Goal: Task Accomplishment & Management: Manage account settings

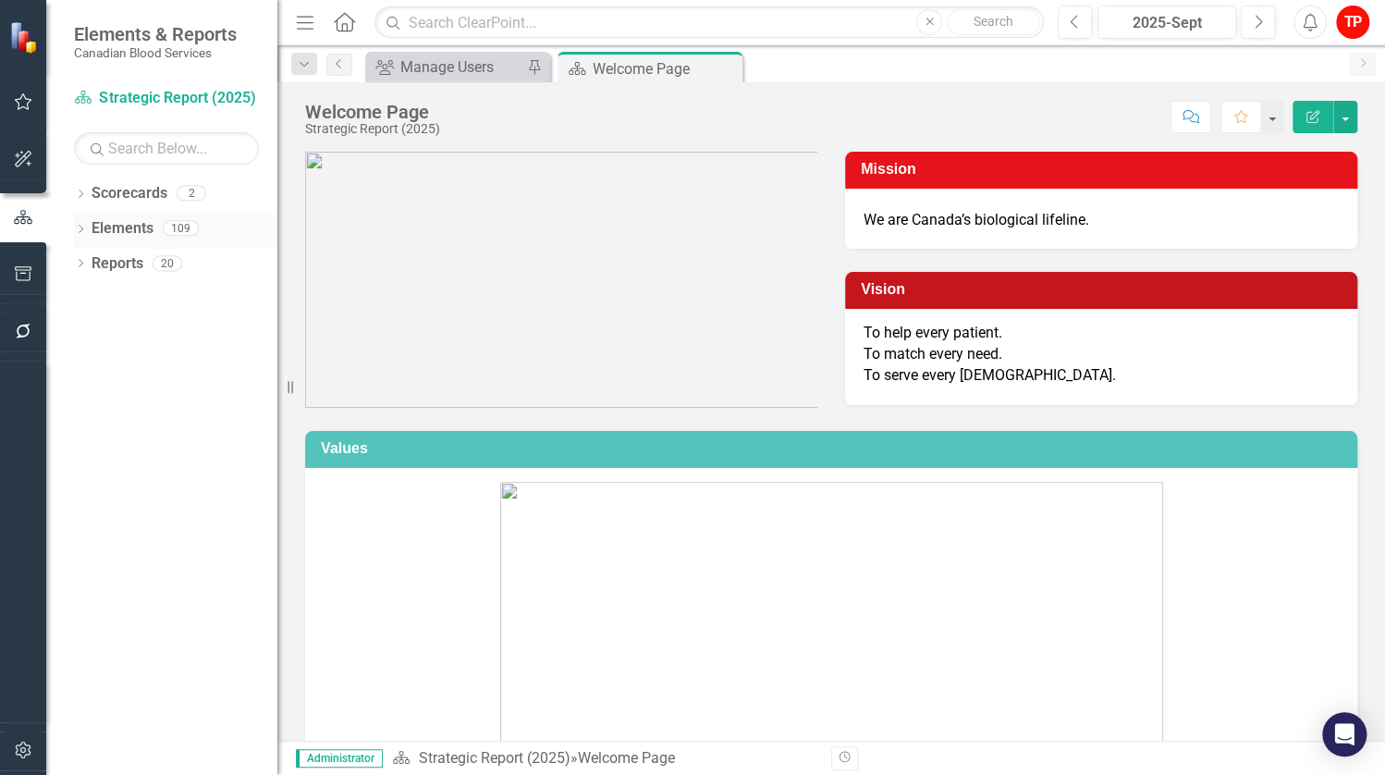
click at [82, 227] on icon at bounding box center [81, 229] width 5 height 8
click at [88, 368] on icon "Dropdown" at bounding box center [89, 370] width 13 height 10
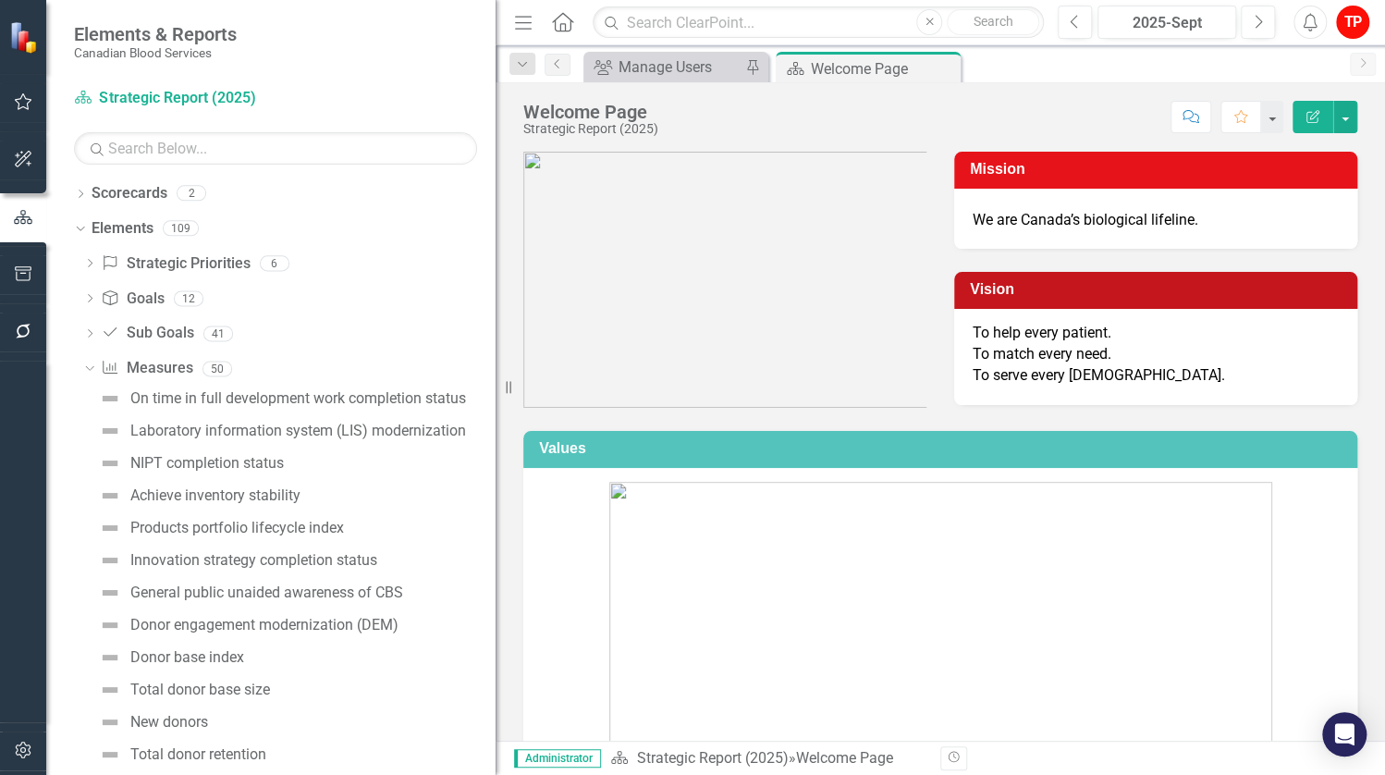
drag, startPoint x: 278, startPoint y: 415, endPoint x: 461, endPoint y: 430, distance: 182.8
click at [496, 430] on div "Resize" at bounding box center [503, 387] width 15 height 775
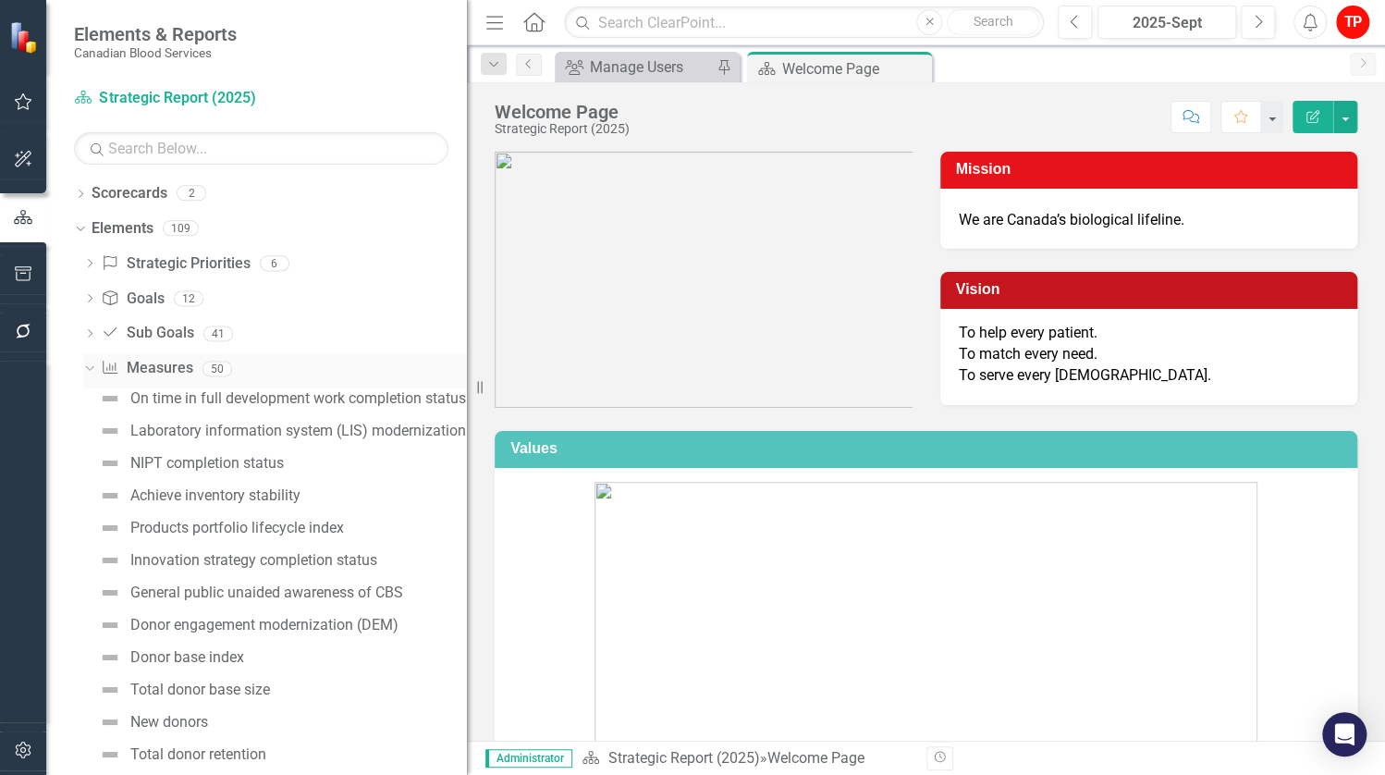
click at [90, 373] on icon "Dropdown" at bounding box center [87, 368] width 10 height 13
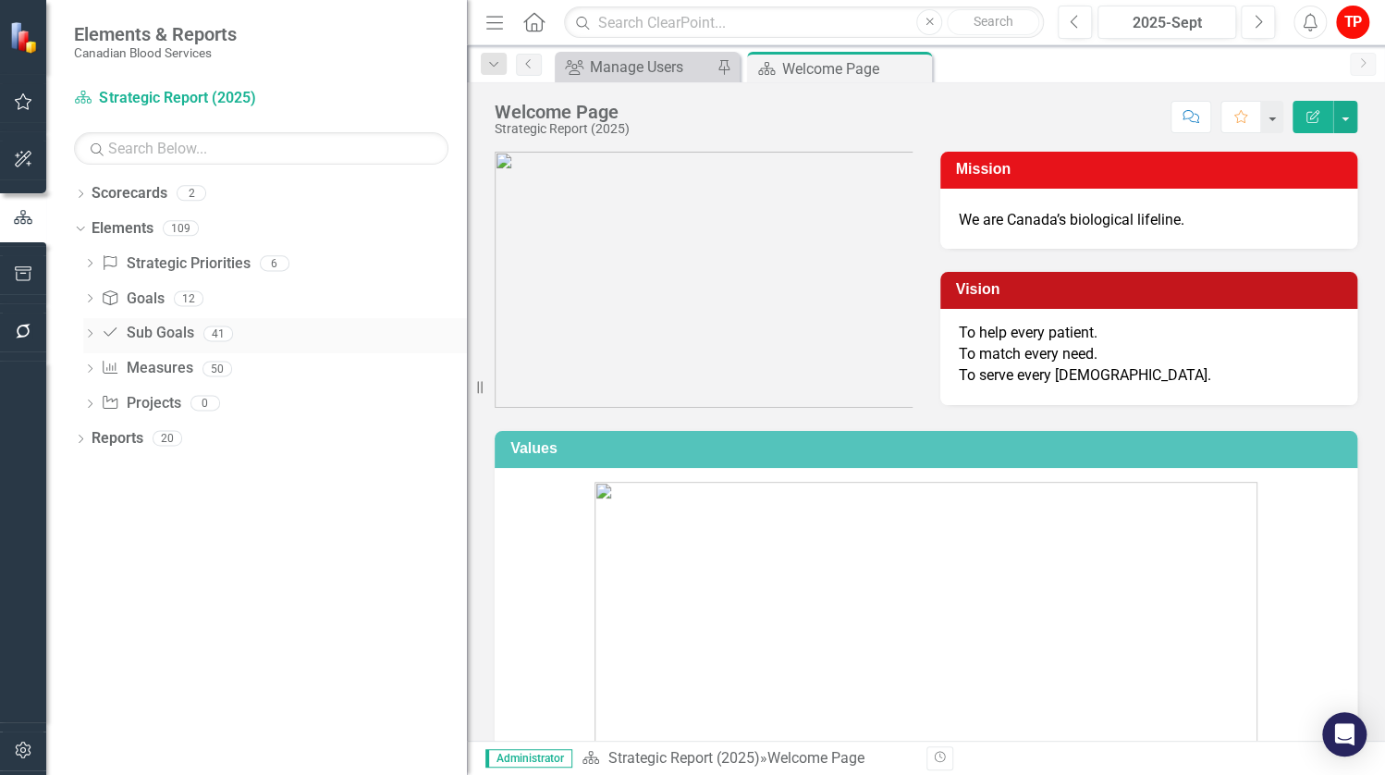
click at [92, 343] on div "Dropdown" at bounding box center [89, 336] width 13 height 16
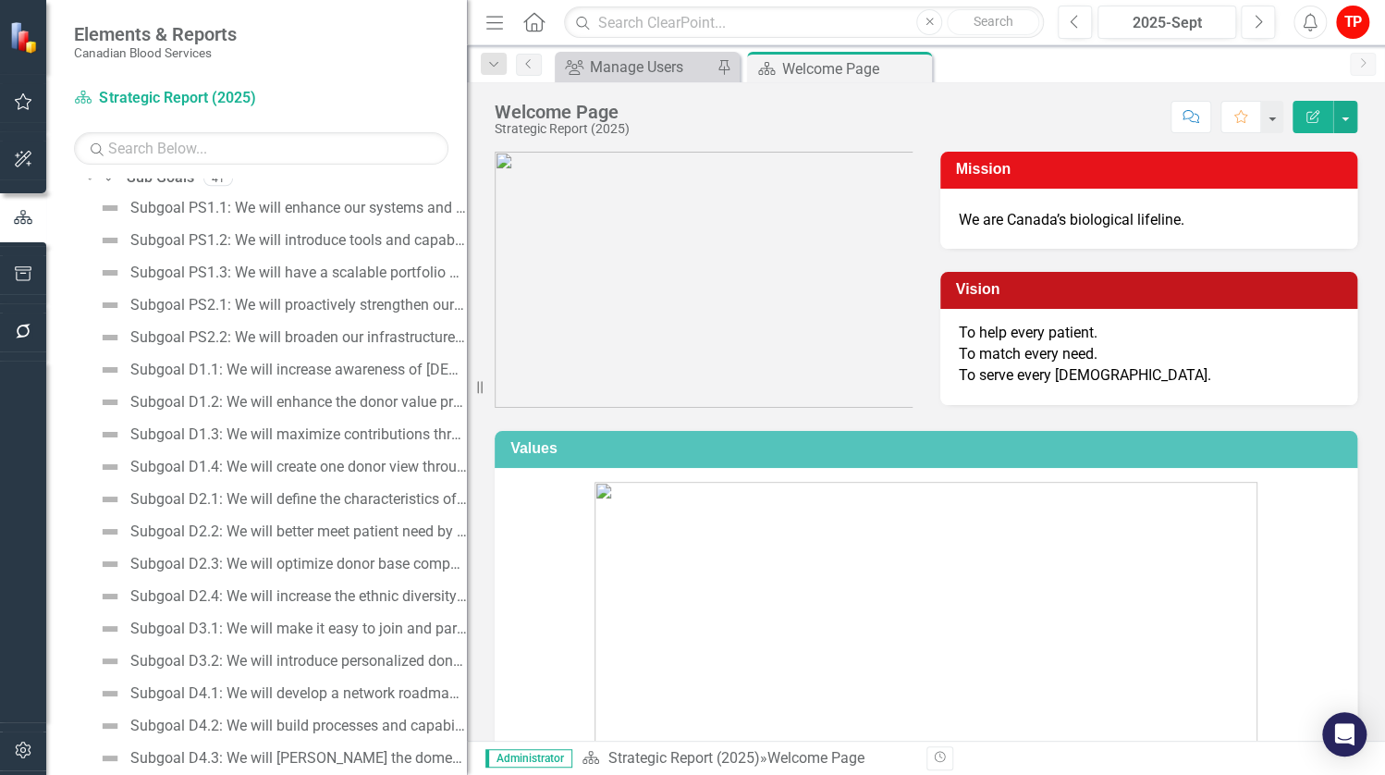
scroll to position [185, 0]
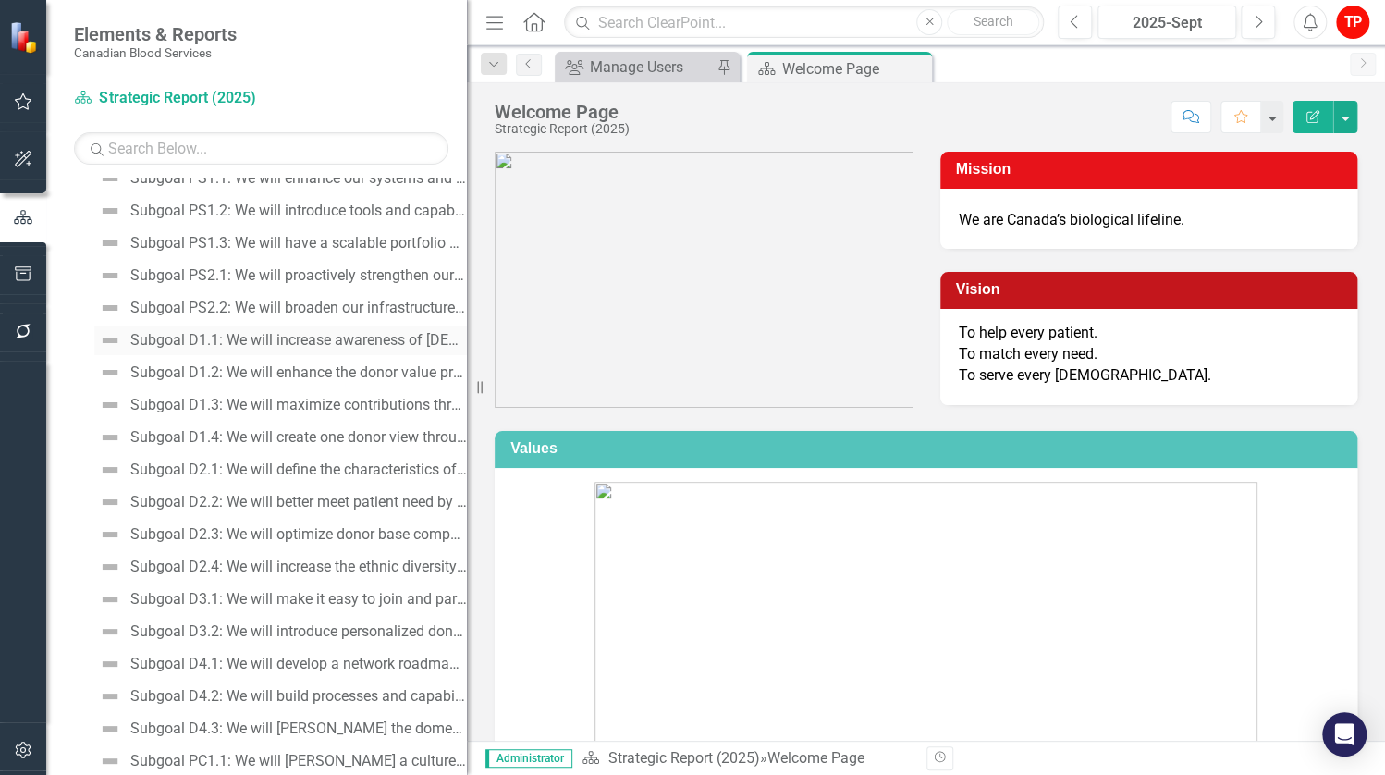
click at [227, 340] on div "Subgoal D1.1: We will increase awareness of [DEMOGRAPHIC_DATA] Blood Services t…" at bounding box center [298, 340] width 337 height 17
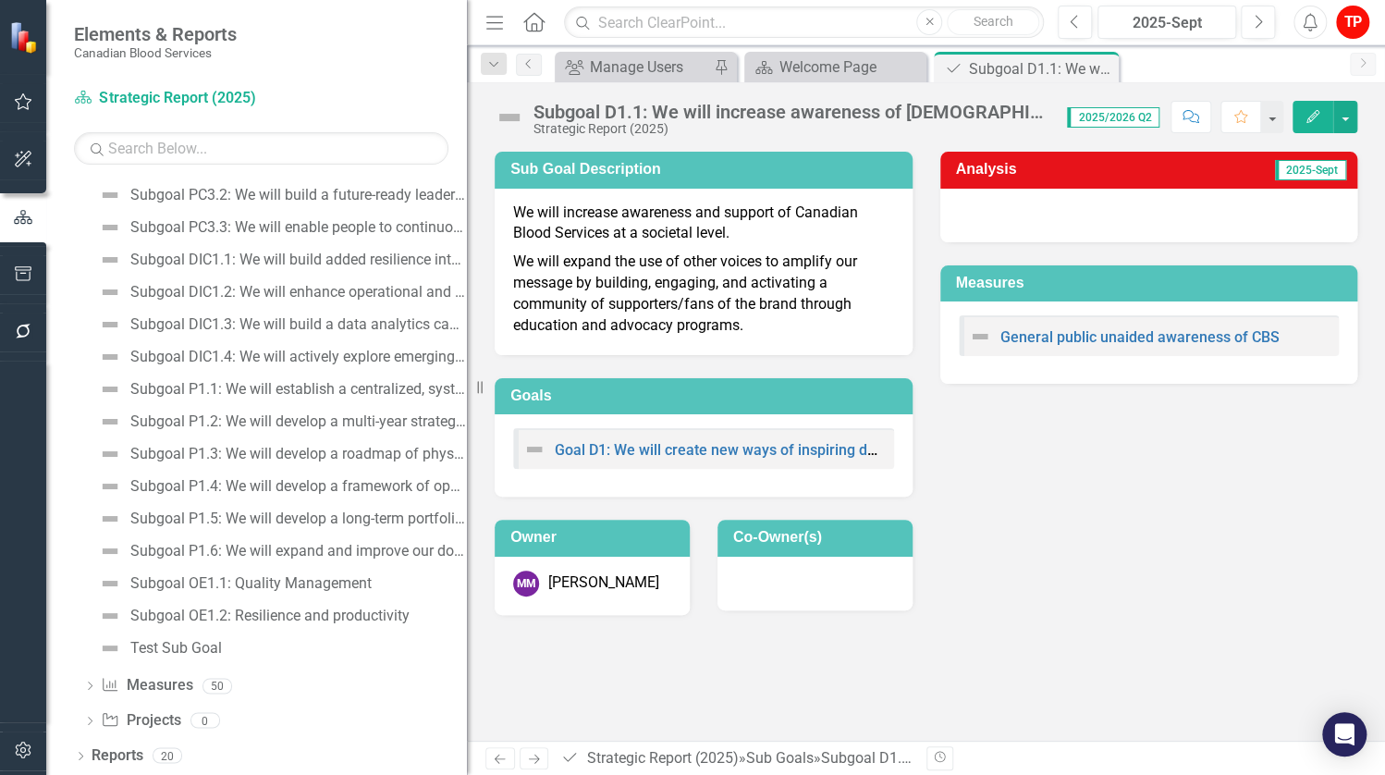
scroll to position [917, 0]
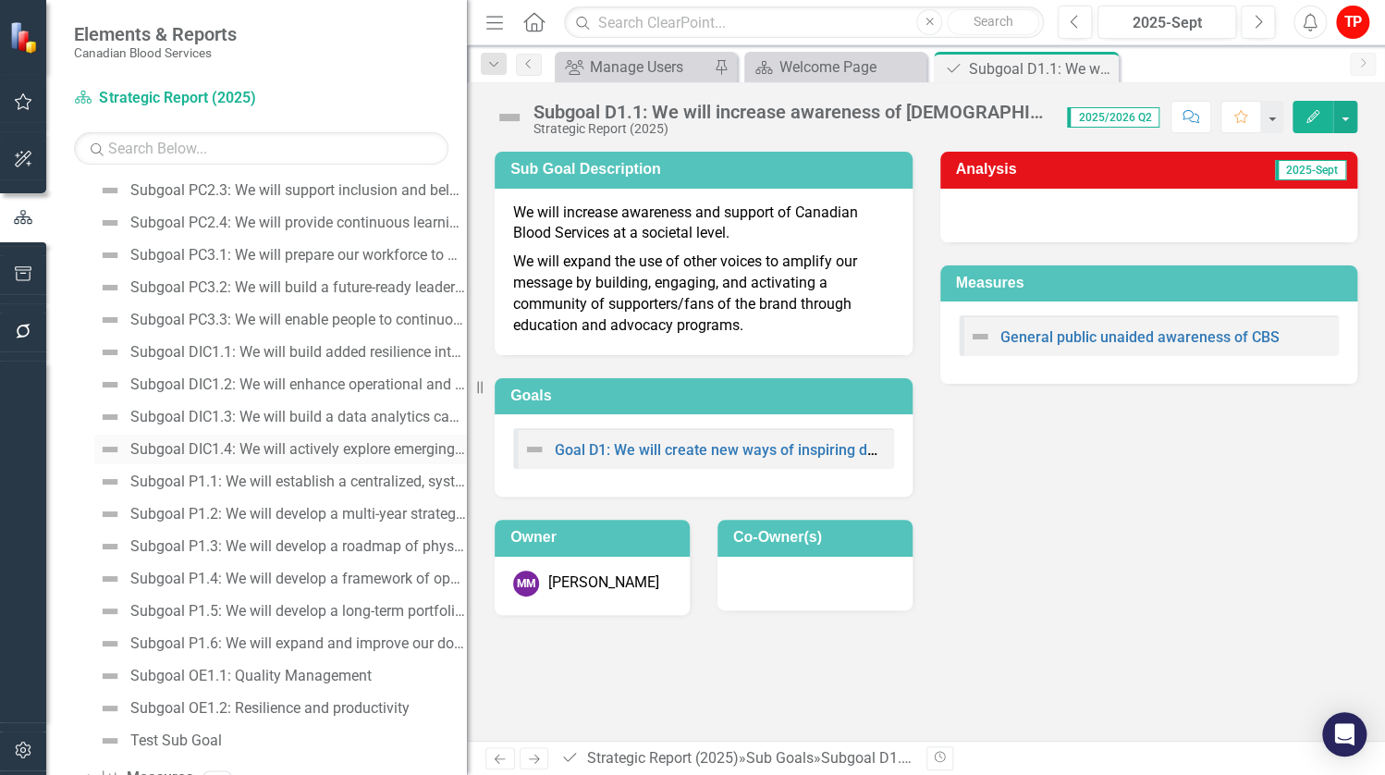
click at [277, 450] on div "Subgoal DIC1.4: We will actively explore emerging technologies — including robo…" at bounding box center [298, 449] width 337 height 17
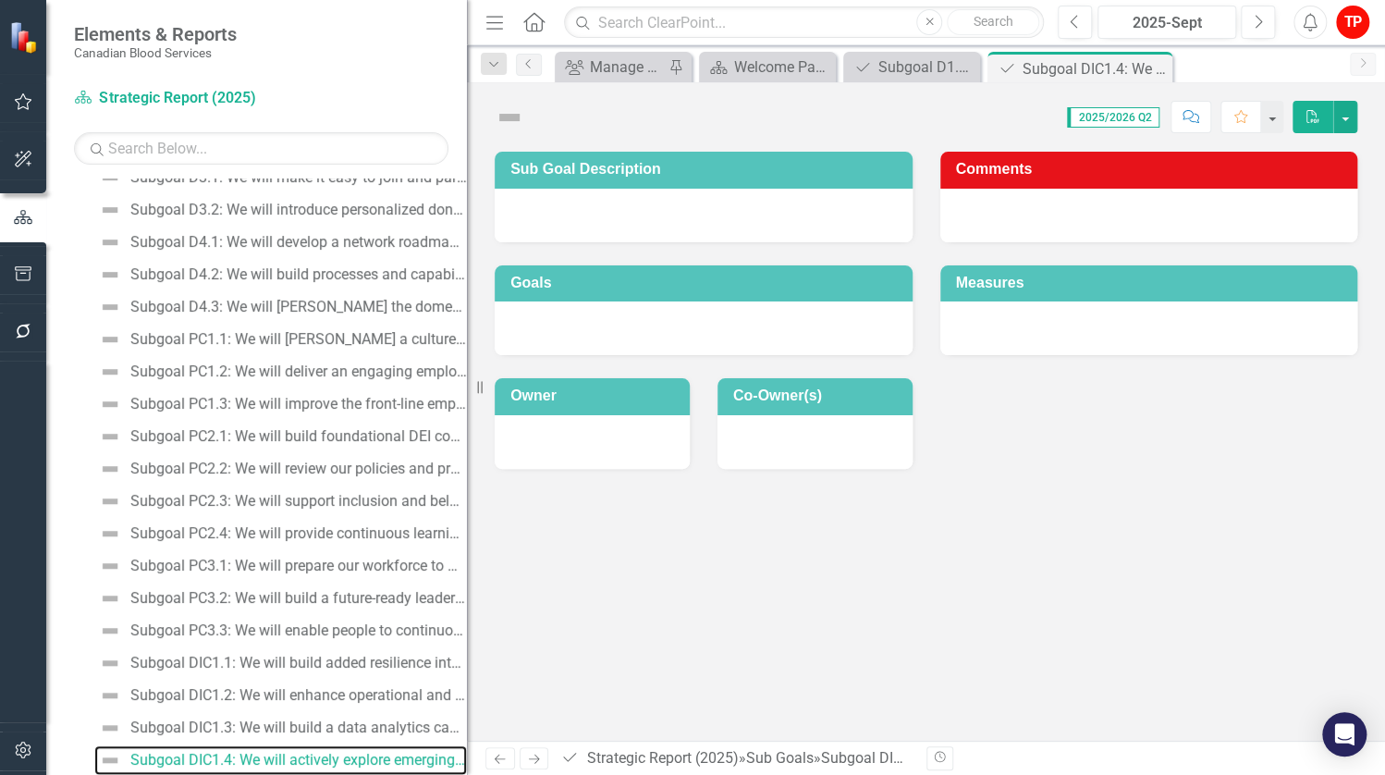
scroll to position [607, 0]
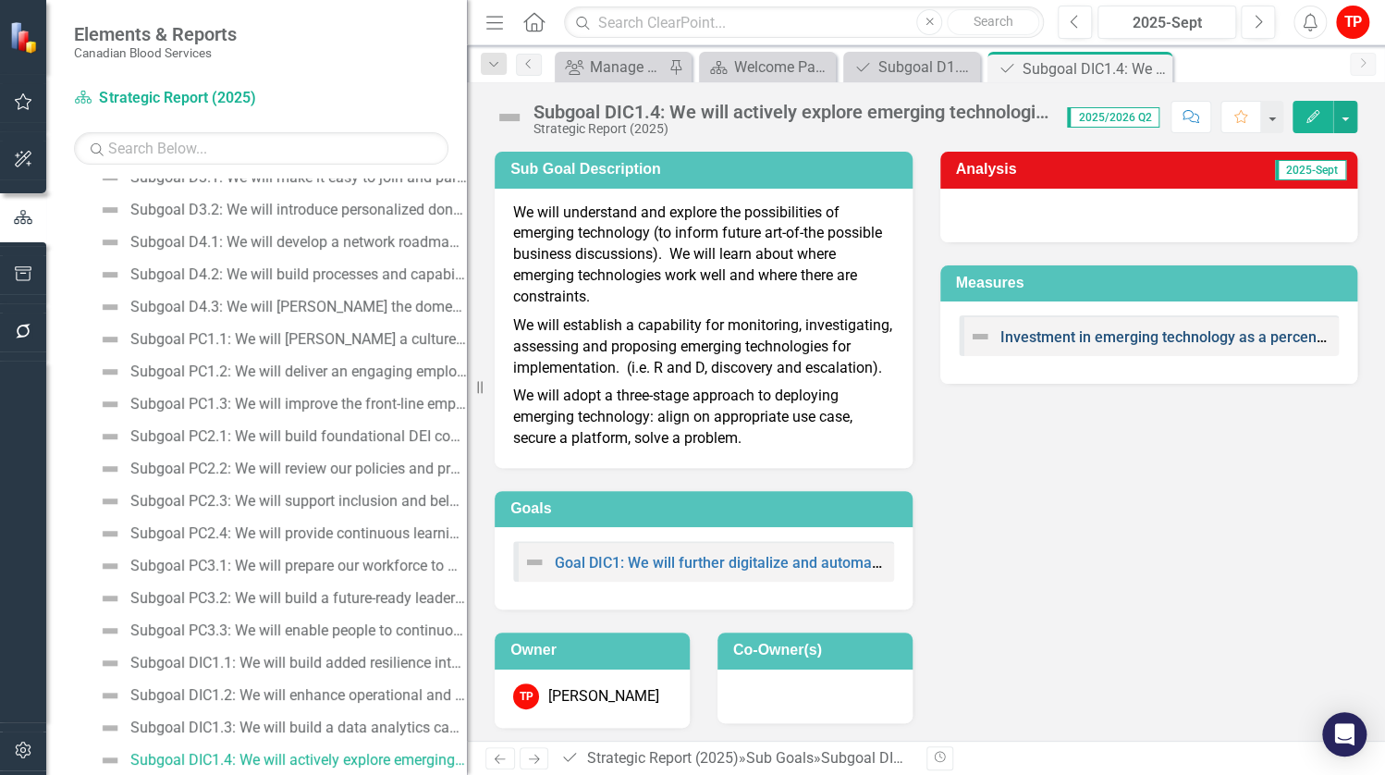
click at [1139, 341] on link "Investment in emerging technology as a percent of total technology spend" at bounding box center [1247, 337] width 493 height 18
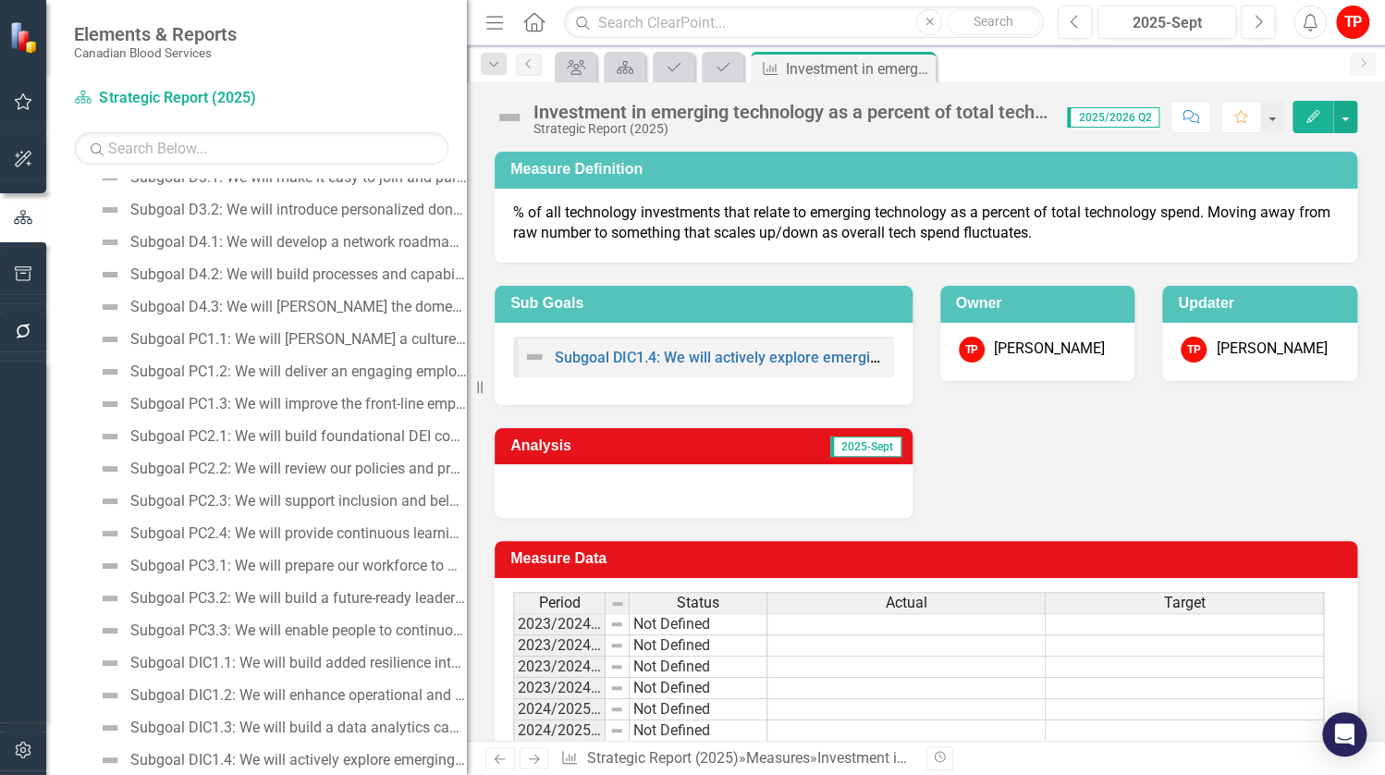
click at [516, 121] on img at bounding box center [510, 118] width 30 height 30
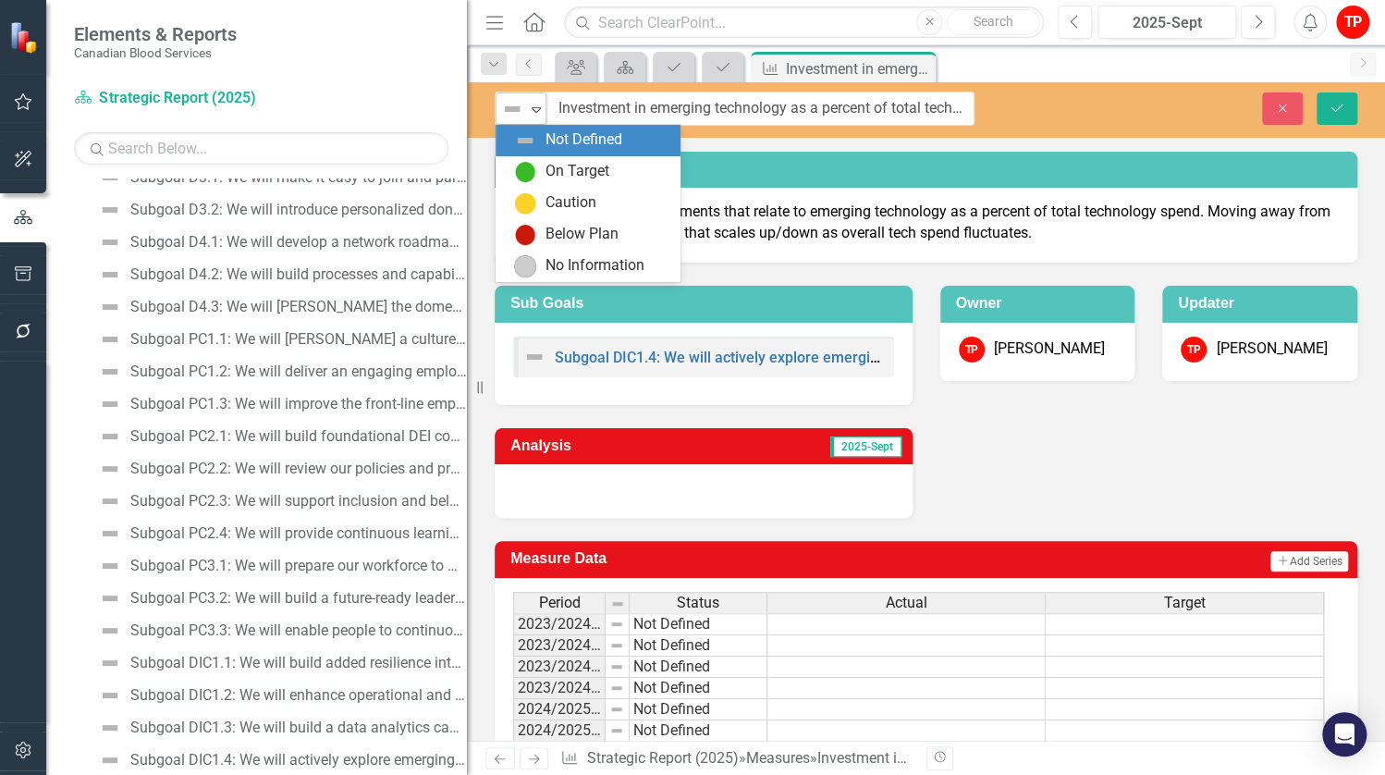
click at [534, 112] on icon "Expand" at bounding box center [536, 109] width 18 height 15
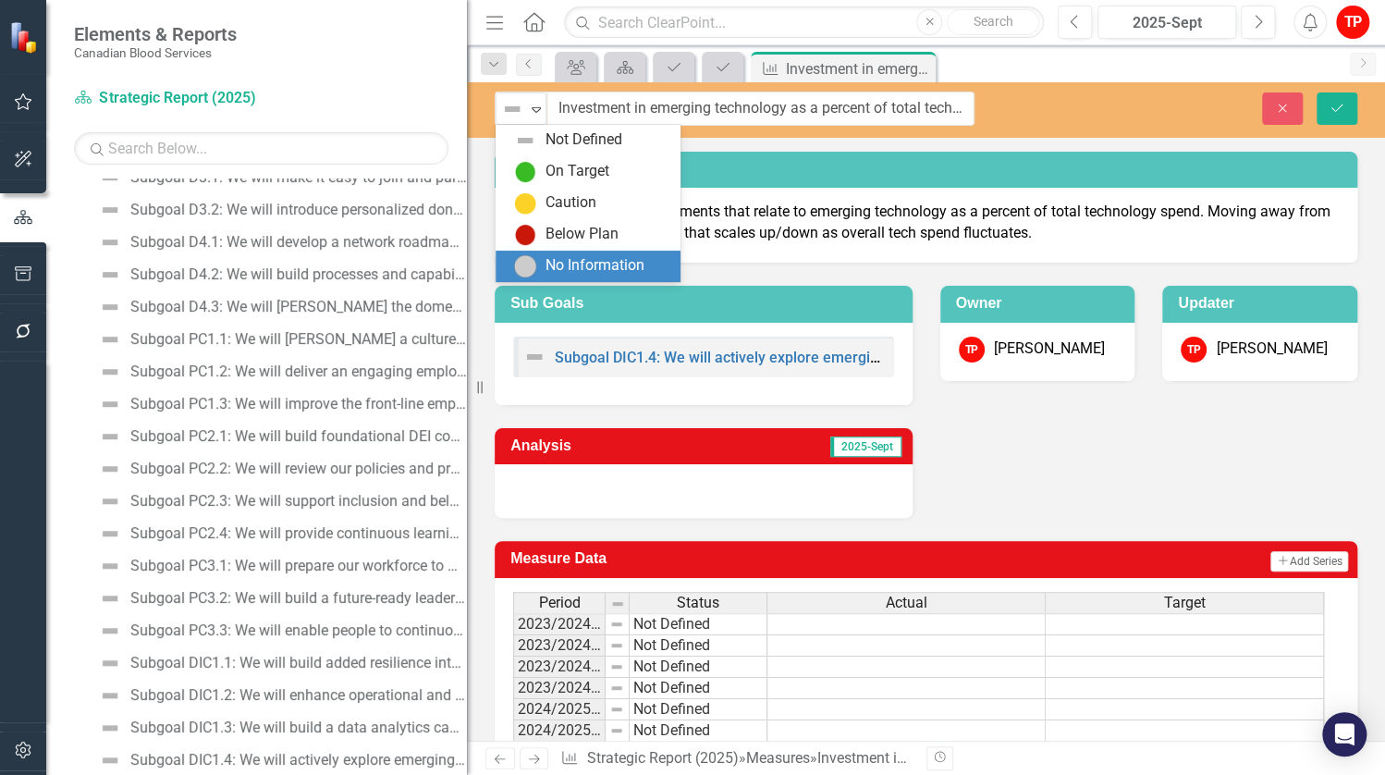
click at [530, 271] on img at bounding box center [525, 266] width 22 height 22
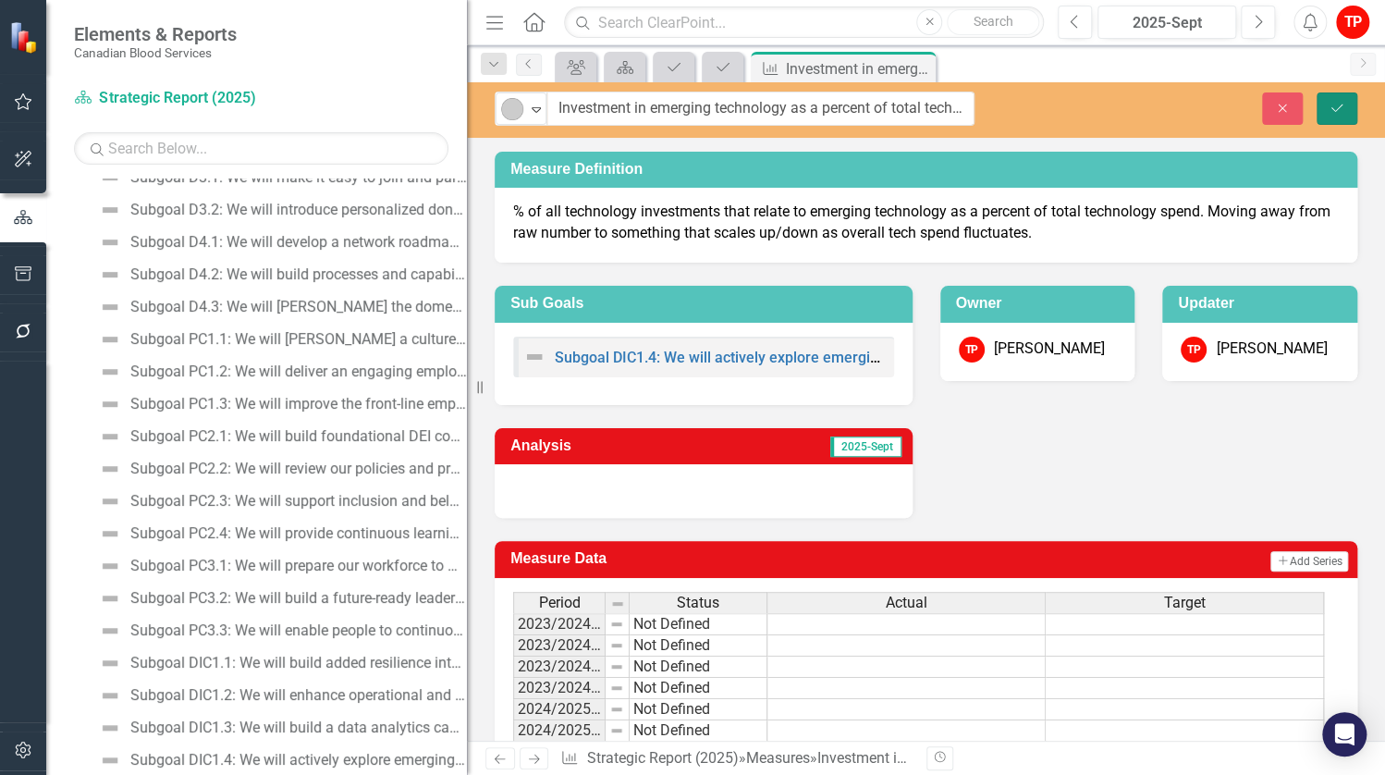
click at [1335, 102] on icon "Save" at bounding box center [1337, 108] width 17 height 13
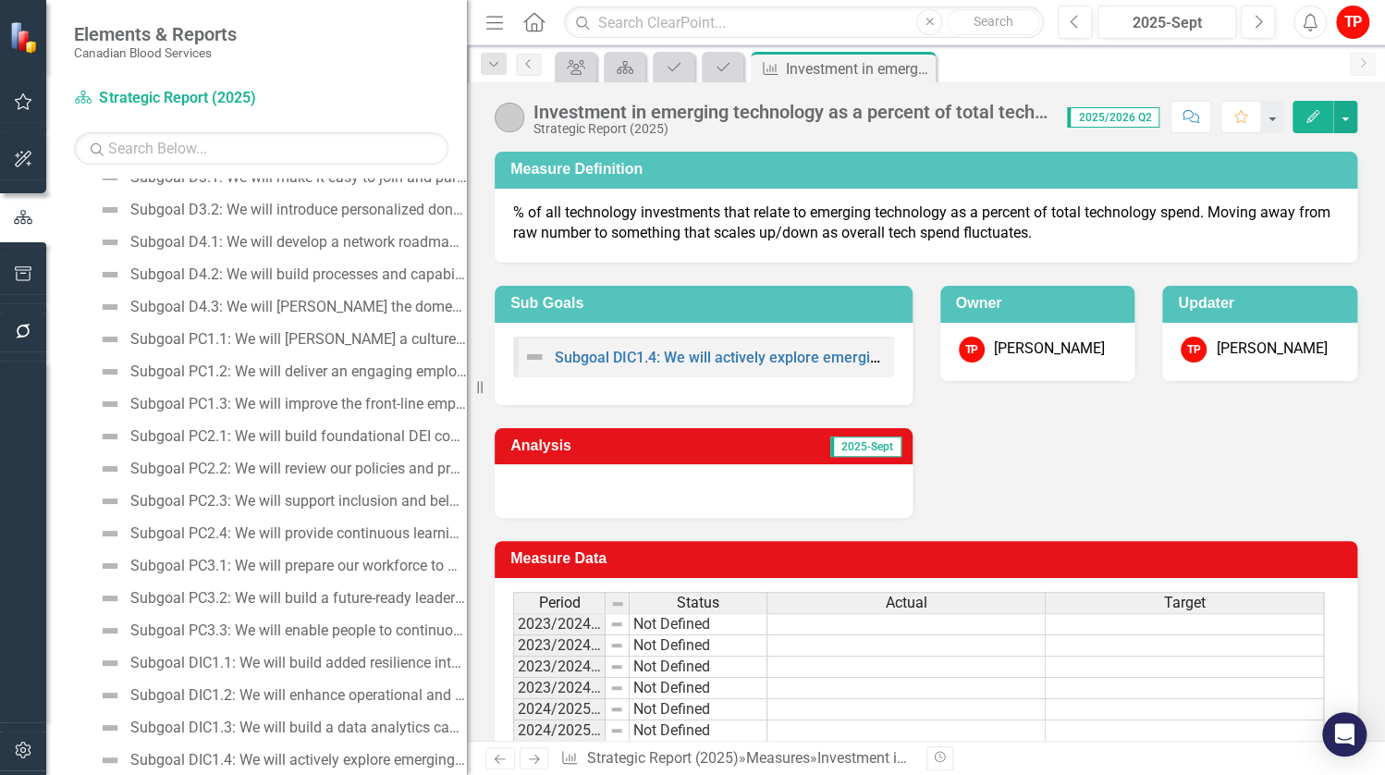
click at [670, 493] on div at bounding box center [704, 491] width 418 height 54
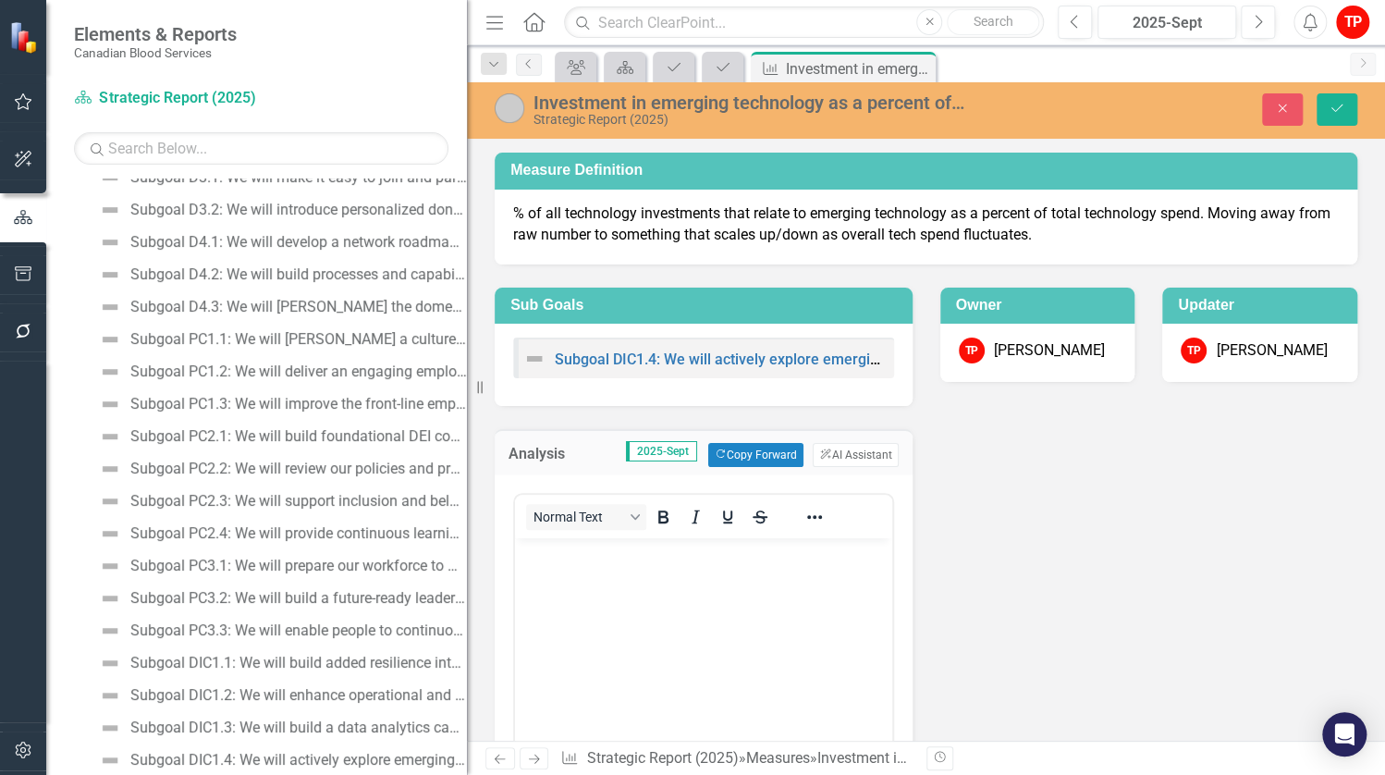
click at [687, 643] on body "Rich Text Area. Press ALT-0 for help." at bounding box center [703, 676] width 377 height 277
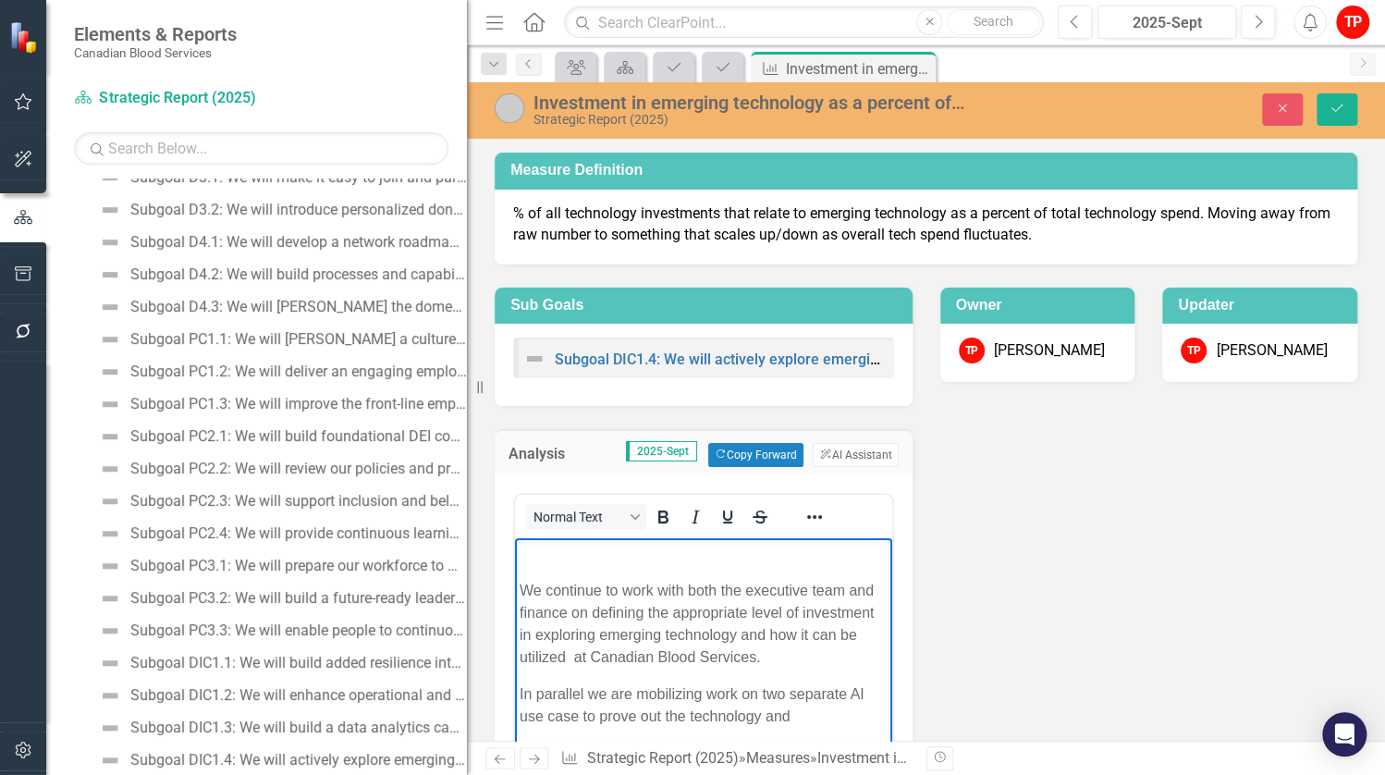
click at [782, 712] on p "In parallel we are mobilizing work on two separate AI use case to prove out the…" at bounding box center [704, 705] width 368 height 44
click at [805, 724] on p "In parallel we are mobilizing work on two separate AI use case to prove out the…" at bounding box center [704, 705] width 368 height 44
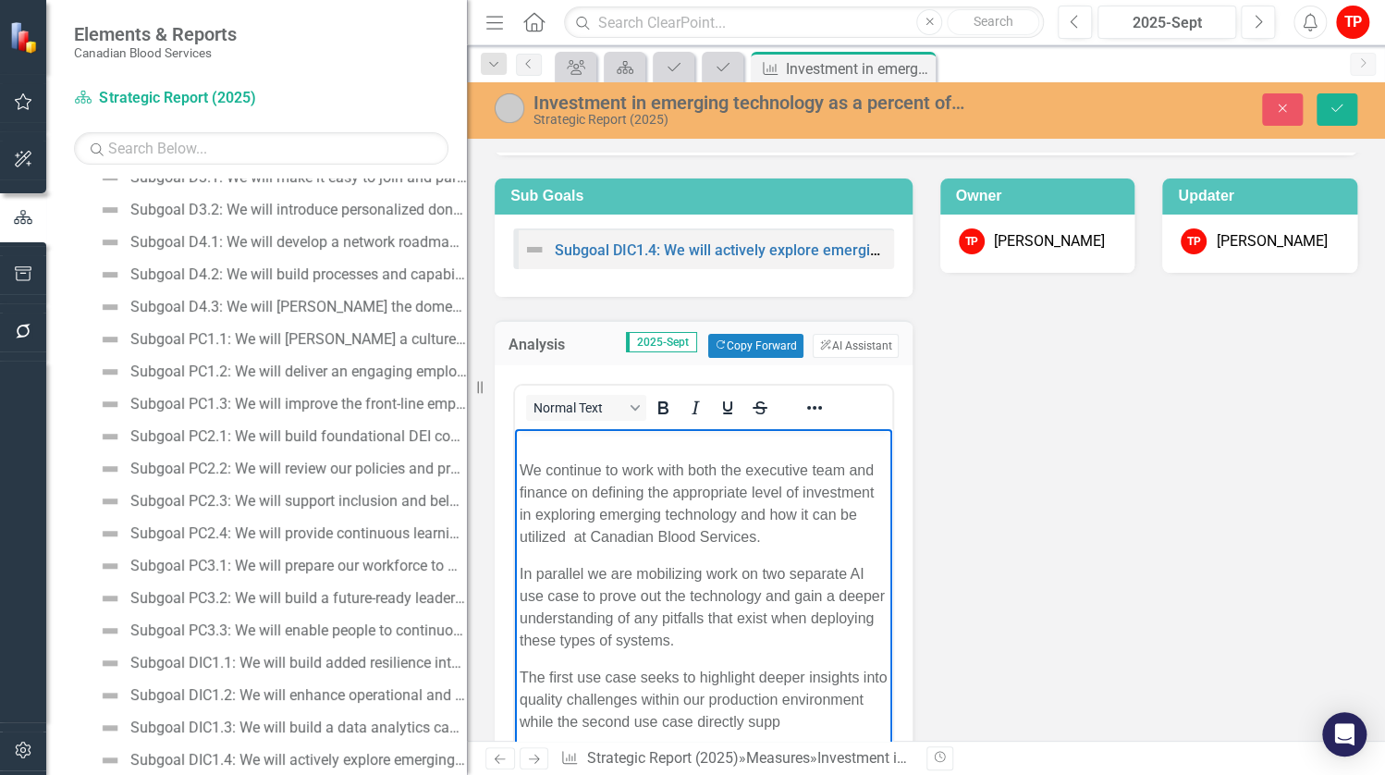
scroll to position [119, 0]
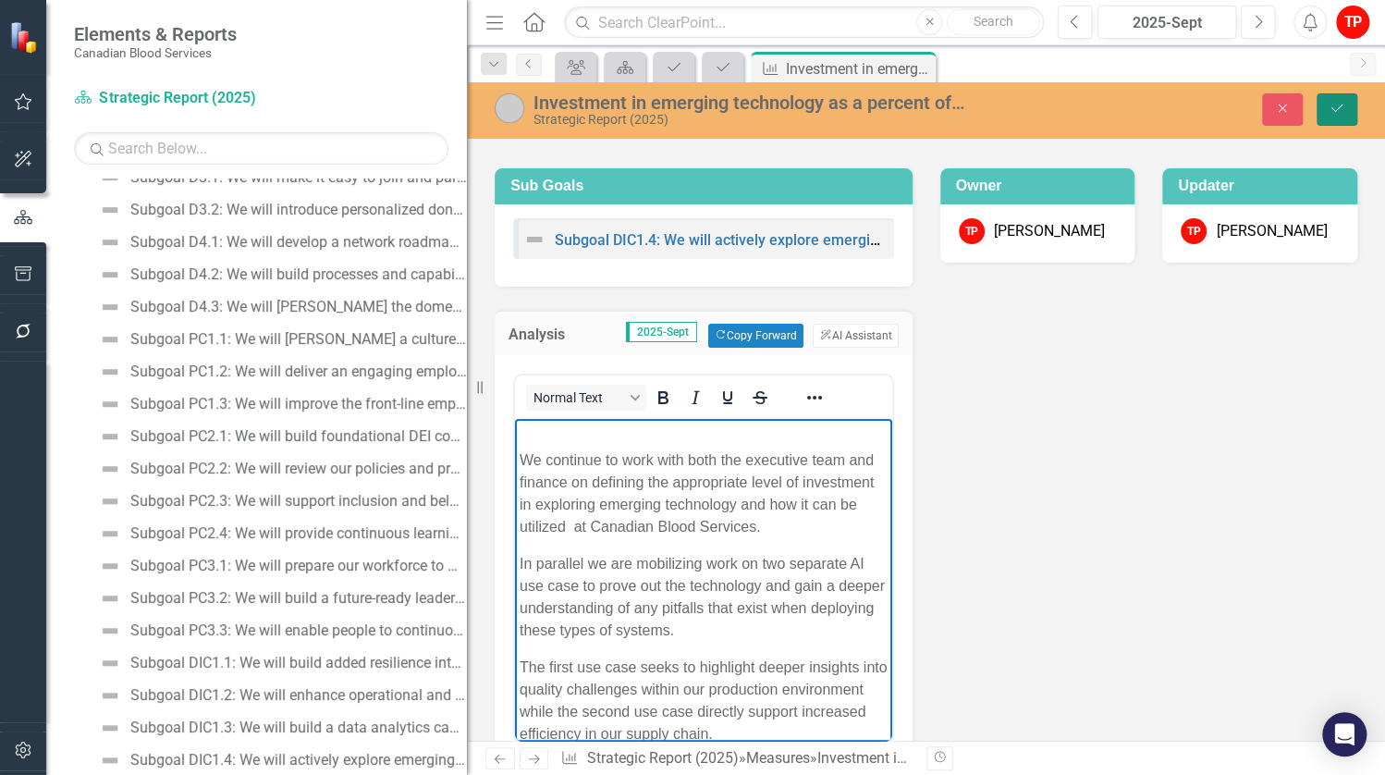
click at [1331, 123] on button "Save" at bounding box center [1337, 109] width 41 height 32
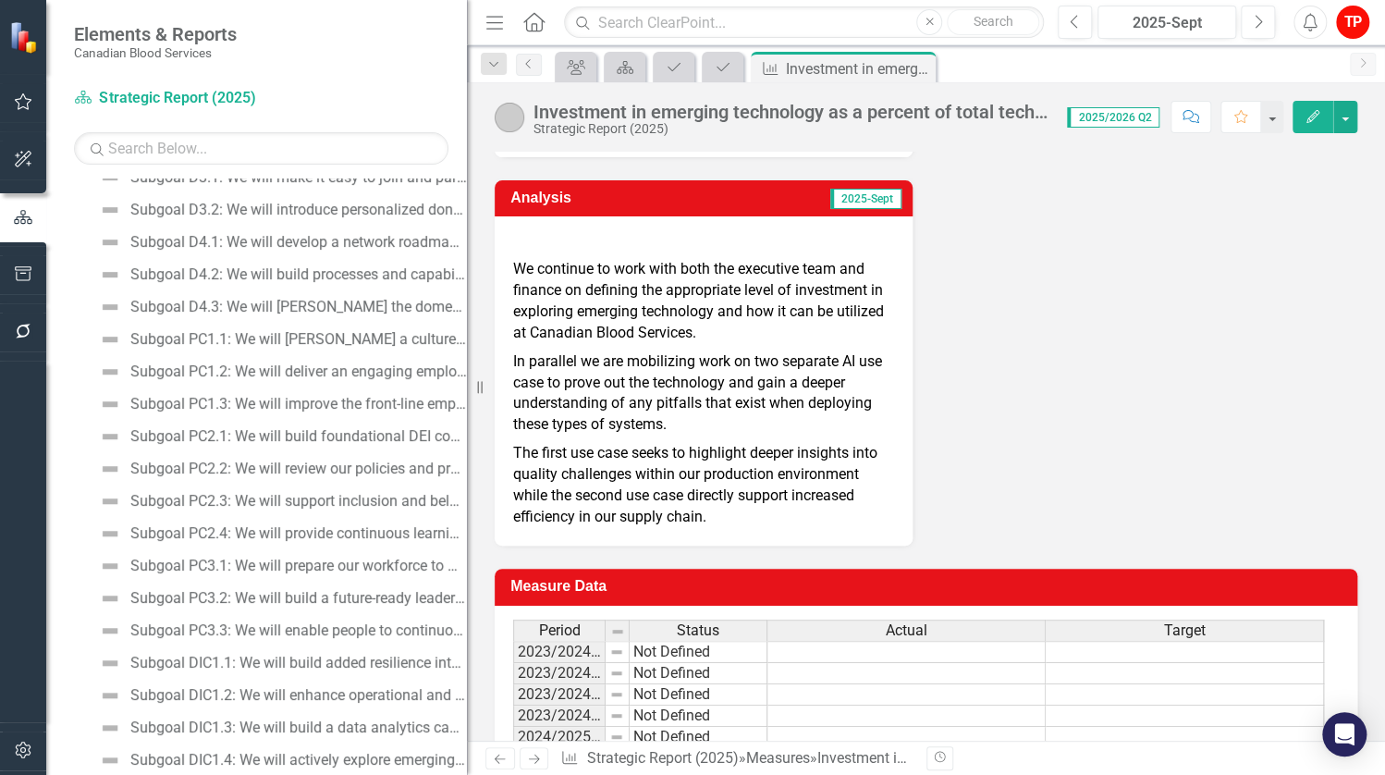
scroll to position [449, 0]
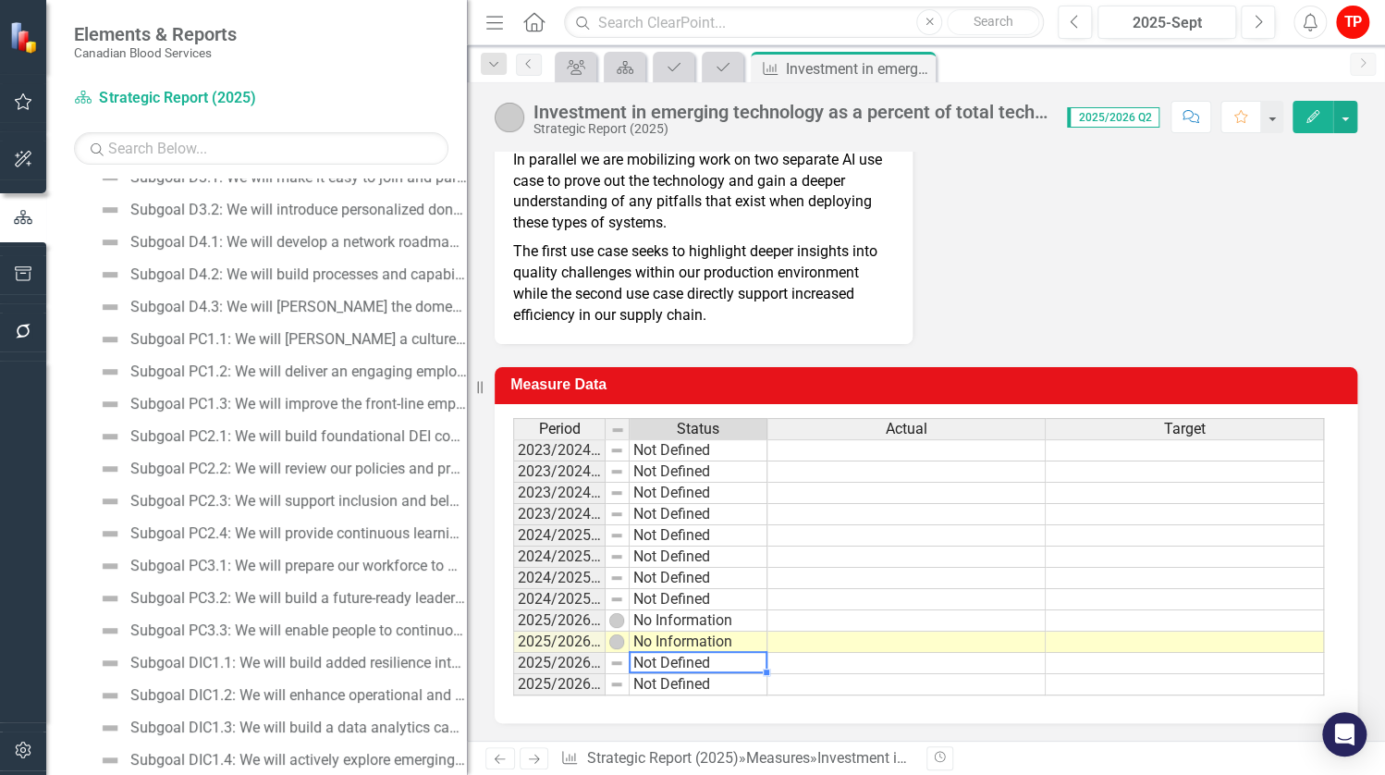
click at [674, 665] on td "Not Defined" at bounding box center [699, 663] width 138 height 21
click at [710, 664] on td "Not Defined" at bounding box center [699, 663] width 138 height 21
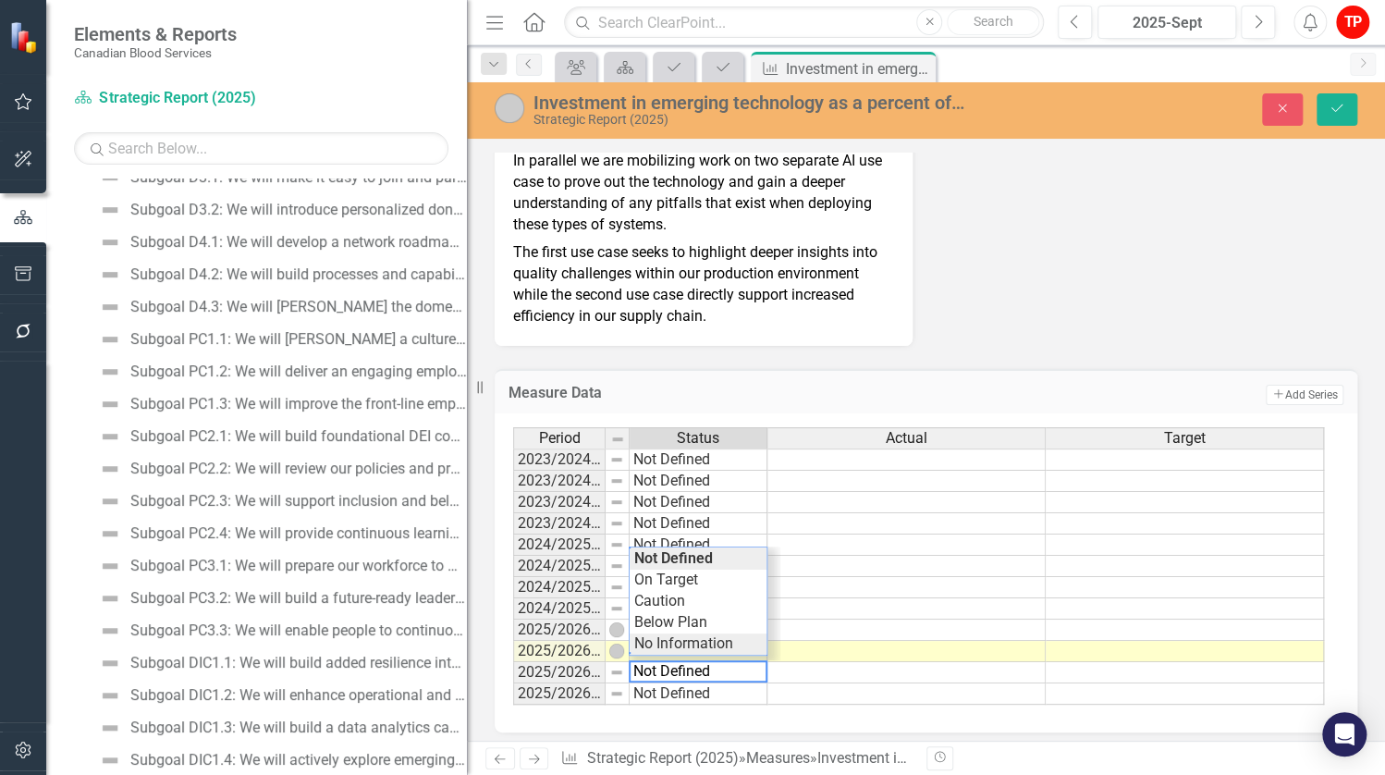
type textarea "No Information"
click at [688, 638] on div "Period Status Actual Target 2023/2024 Q1 Not Defined 2023/2024 Q2 Not Defined 2…" at bounding box center [919, 566] width 812 height 278
click at [824, 657] on td at bounding box center [907, 651] width 278 height 21
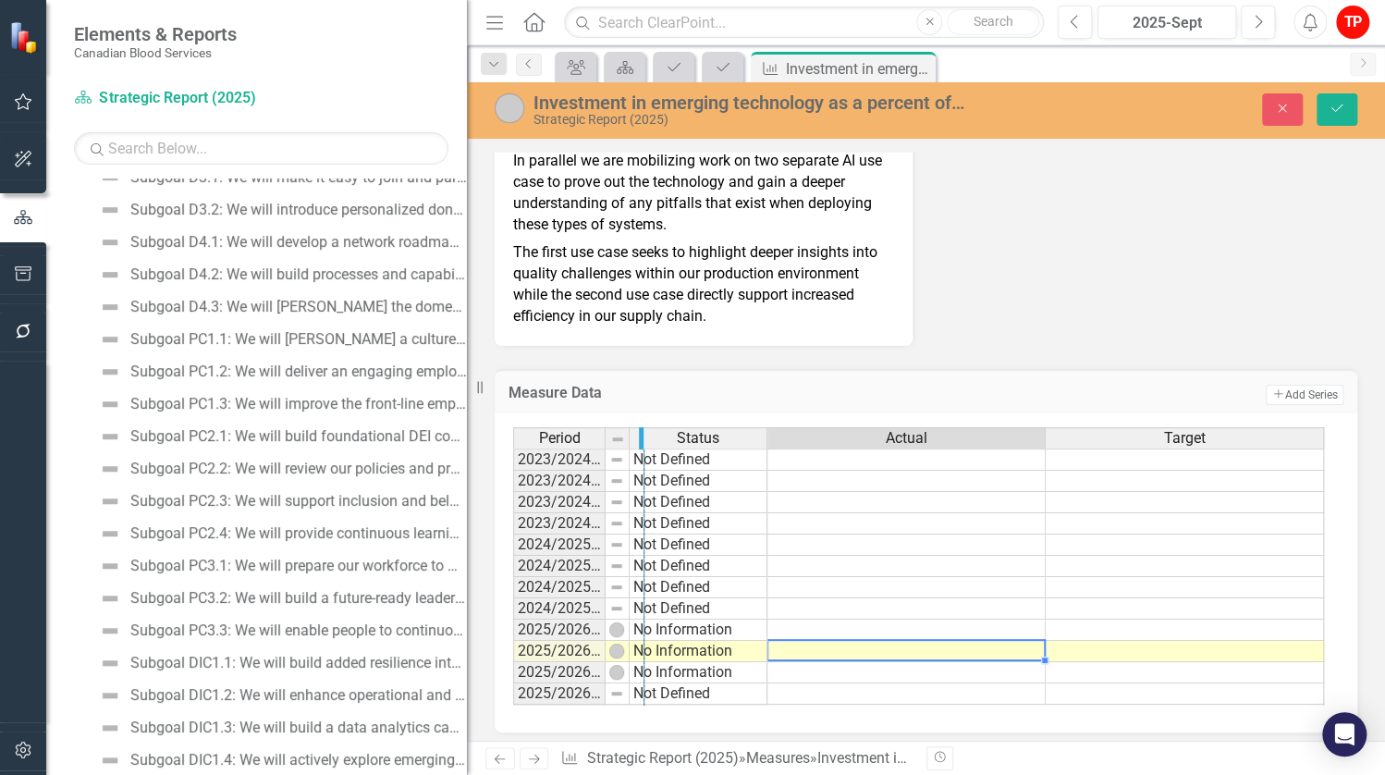
drag, startPoint x: 602, startPoint y: 441, endPoint x: 641, endPoint y: 447, distance: 39.2
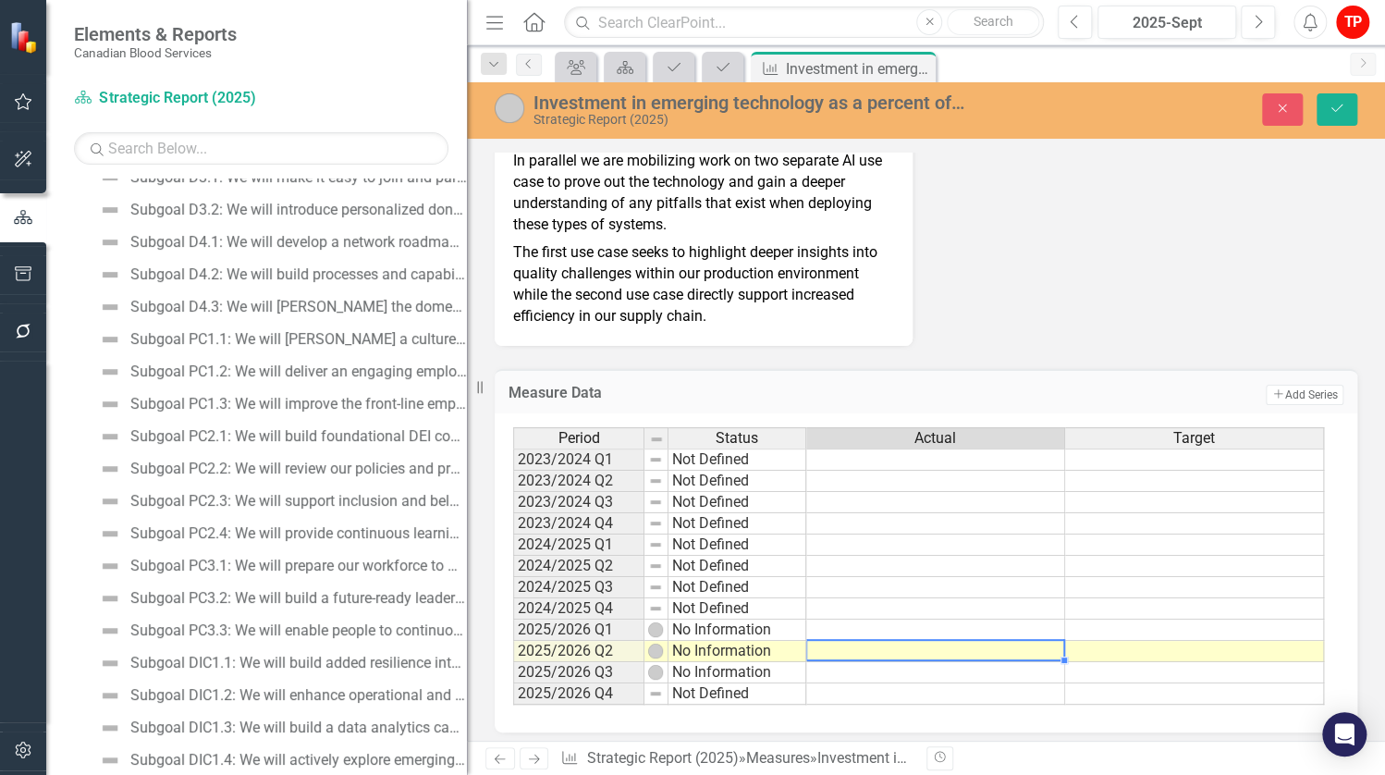
scroll to position [80, 0]
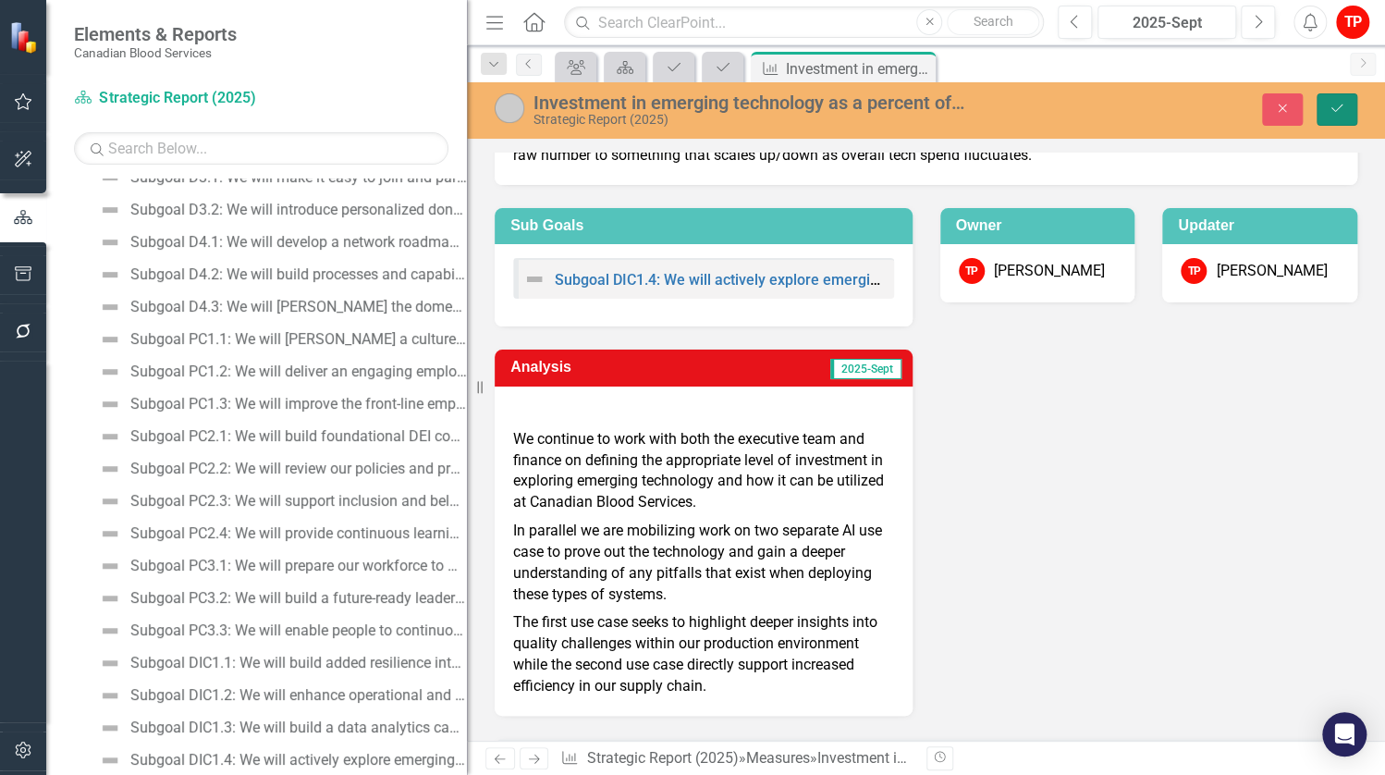
click at [1339, 108] on icon "Save" at bounding box center [1337, 108] width 17 height 13
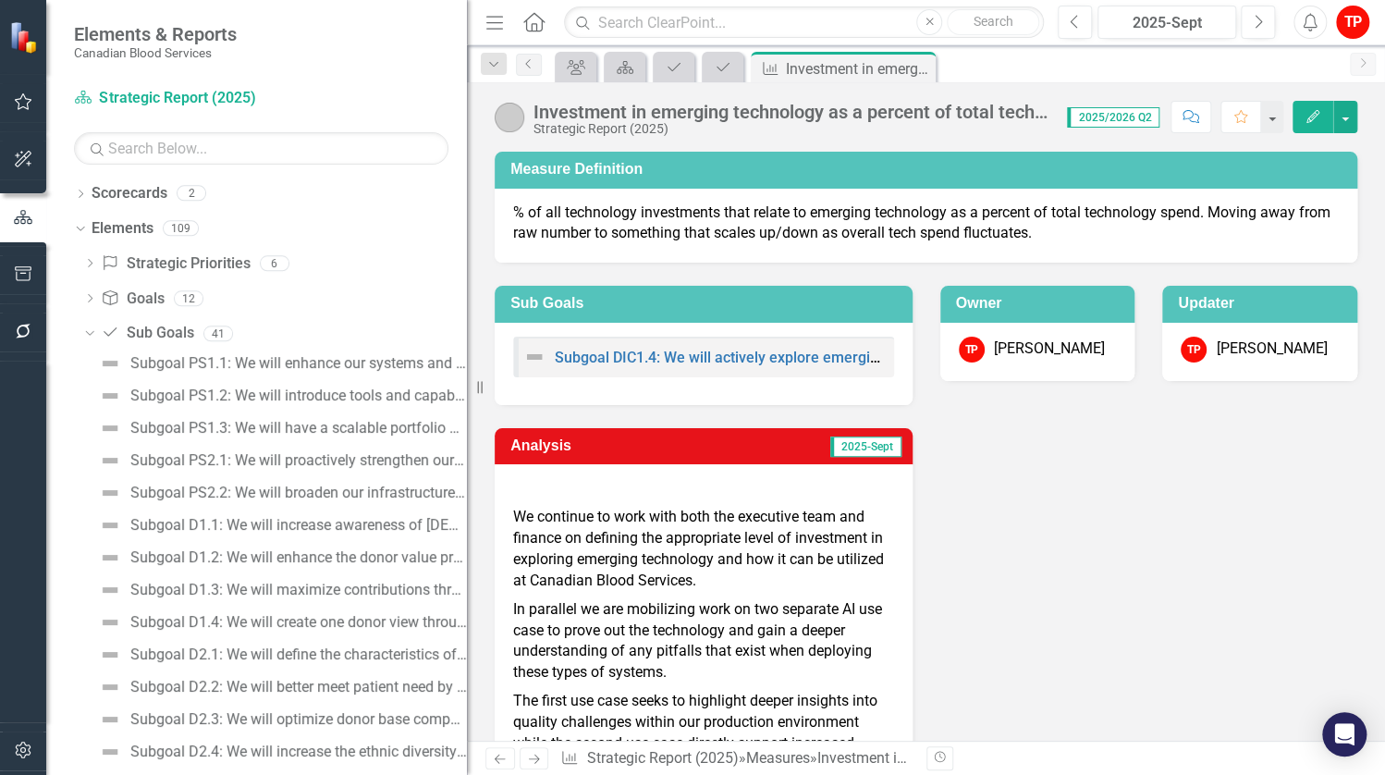
scroll to position [607, 0]
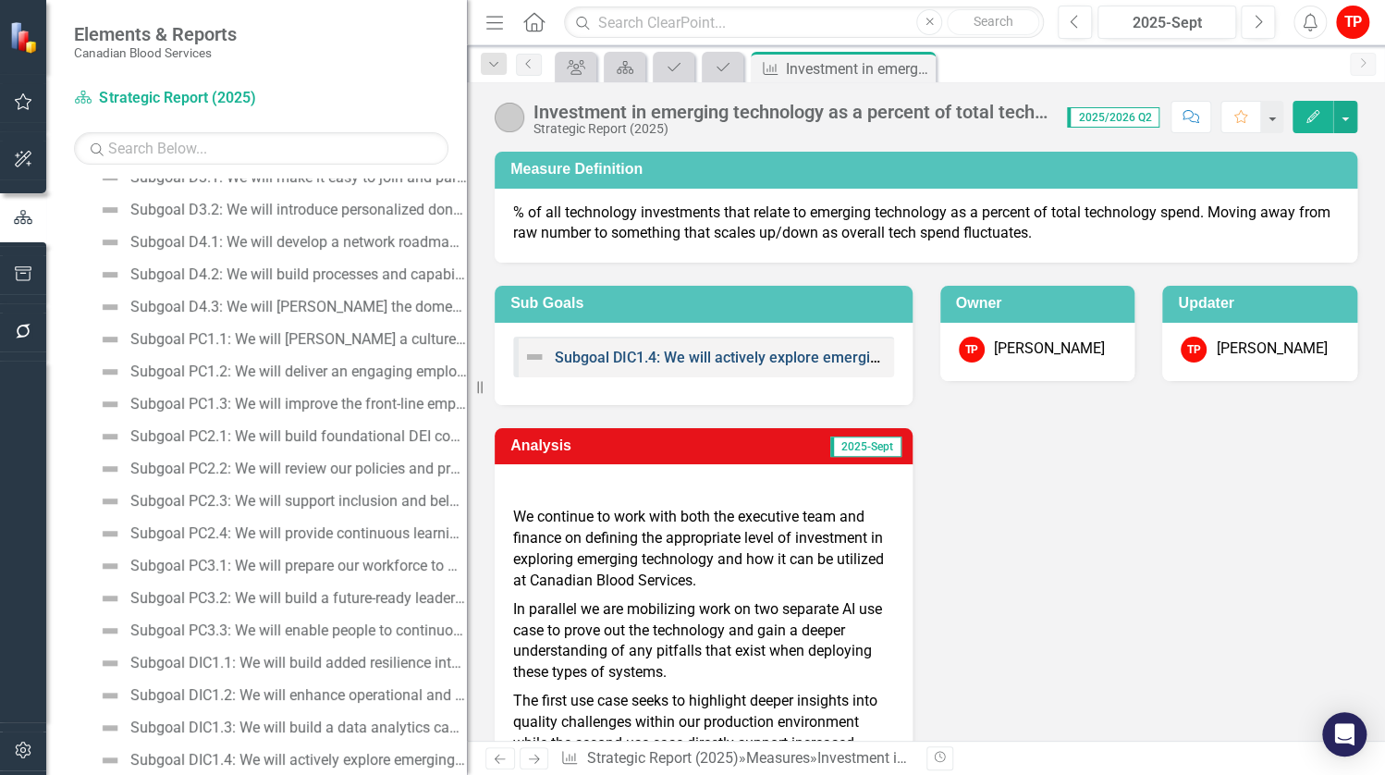
click at [728, 352] on link "Subgoal DIC1.4: We will actively explore emerging technologies — including robo…" at bounding box center [1204, 358] width 1299 height 18
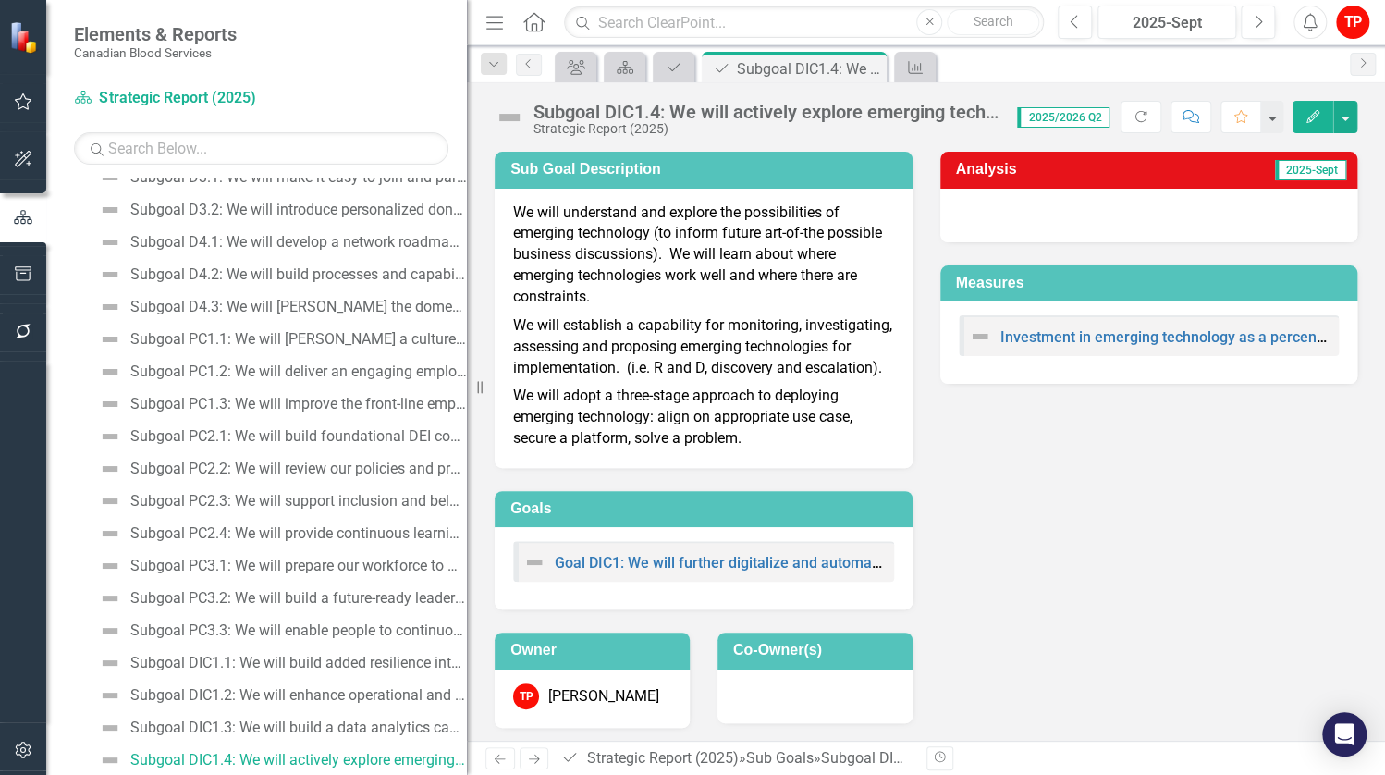
click at [1154, 208] on div at bounding box center [1149, 216] width 418 height 54
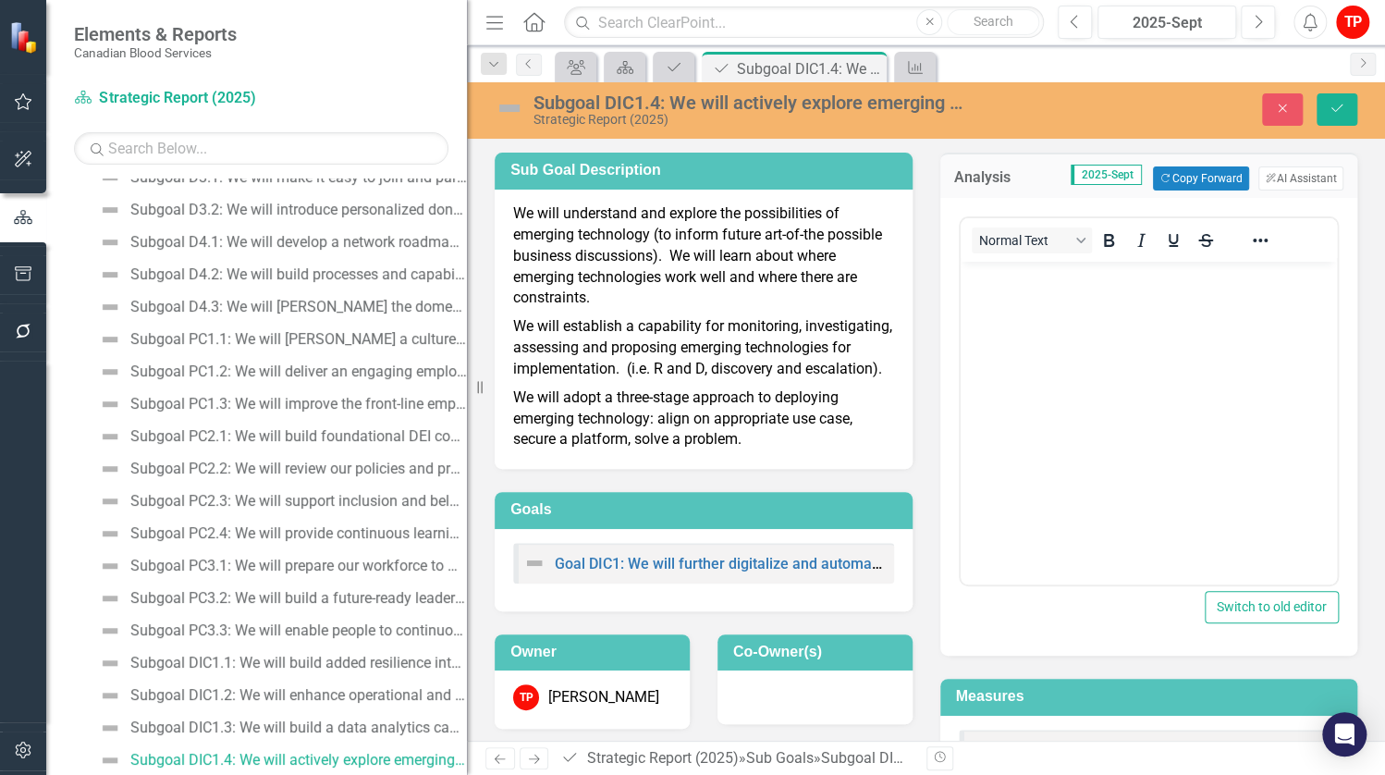
click at [1058, 319] on body "Rich Text Area. Press ALT-0 for help." at bounding box center [1148, 400] width 377 height 277
click at [905, 469] on div "Sub Goal Description We will understand and explore the possibilities of emergi…" at bounding box center [704, 298] width 446 height 339
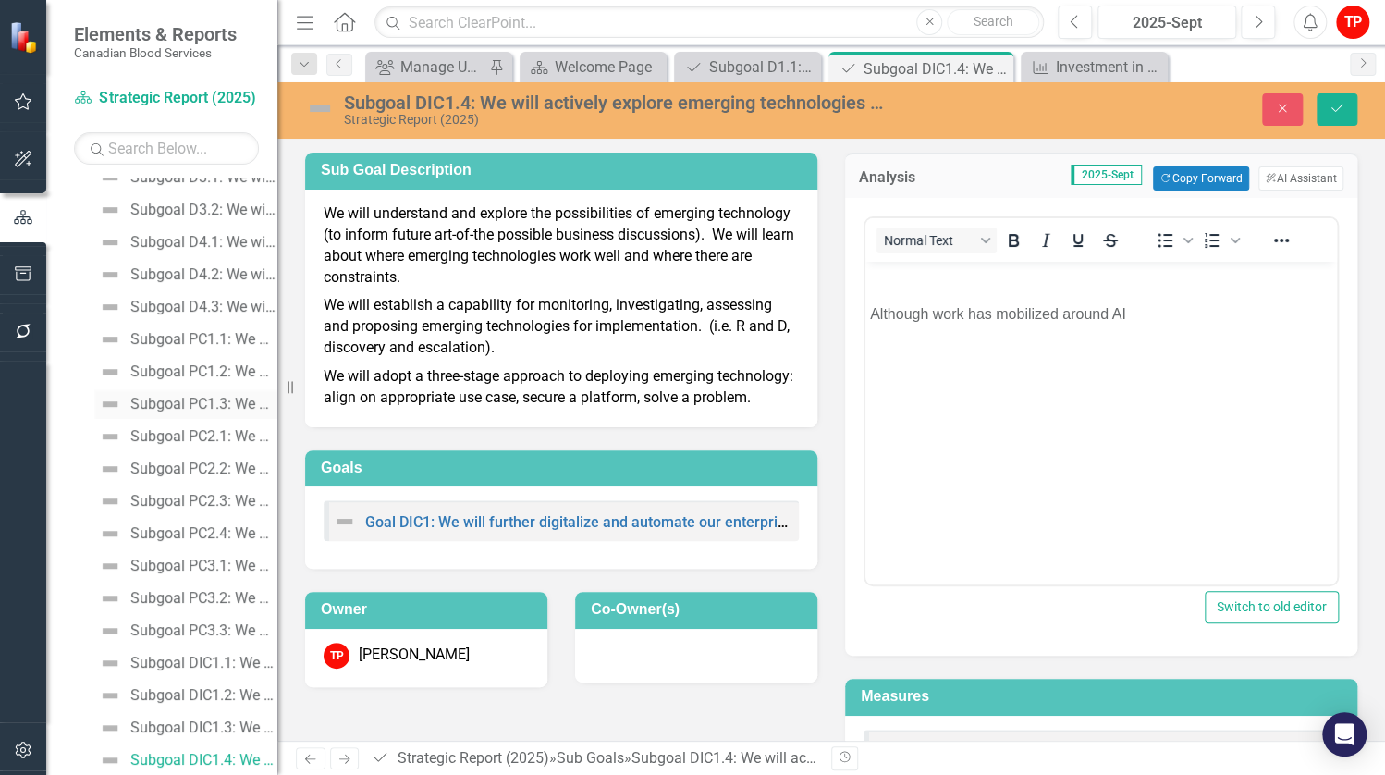
drag, startPoint x: 467, startPoint y: 387, endPoint x: 252, endPoint y: 389, distance: 215.5
click at [252, 389] on div "Elements & Reports Canadian Blood Services Scorecard Strategic Report (2025) Se…" at bounding box center [138, 387] width 277 height 775
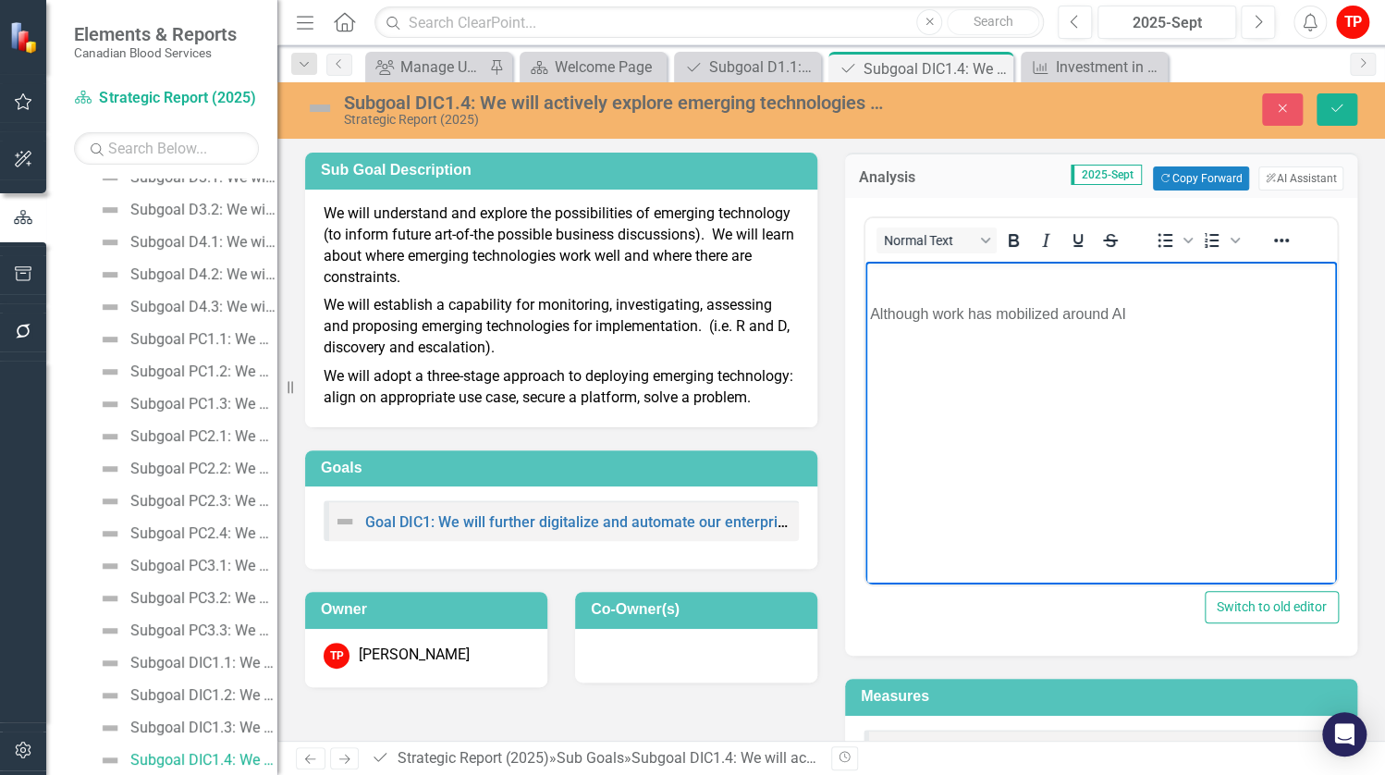
click at [1158, 318] on p "Although work has mobilized around AI" at bounding box center [1101, 314] width 462 height 22
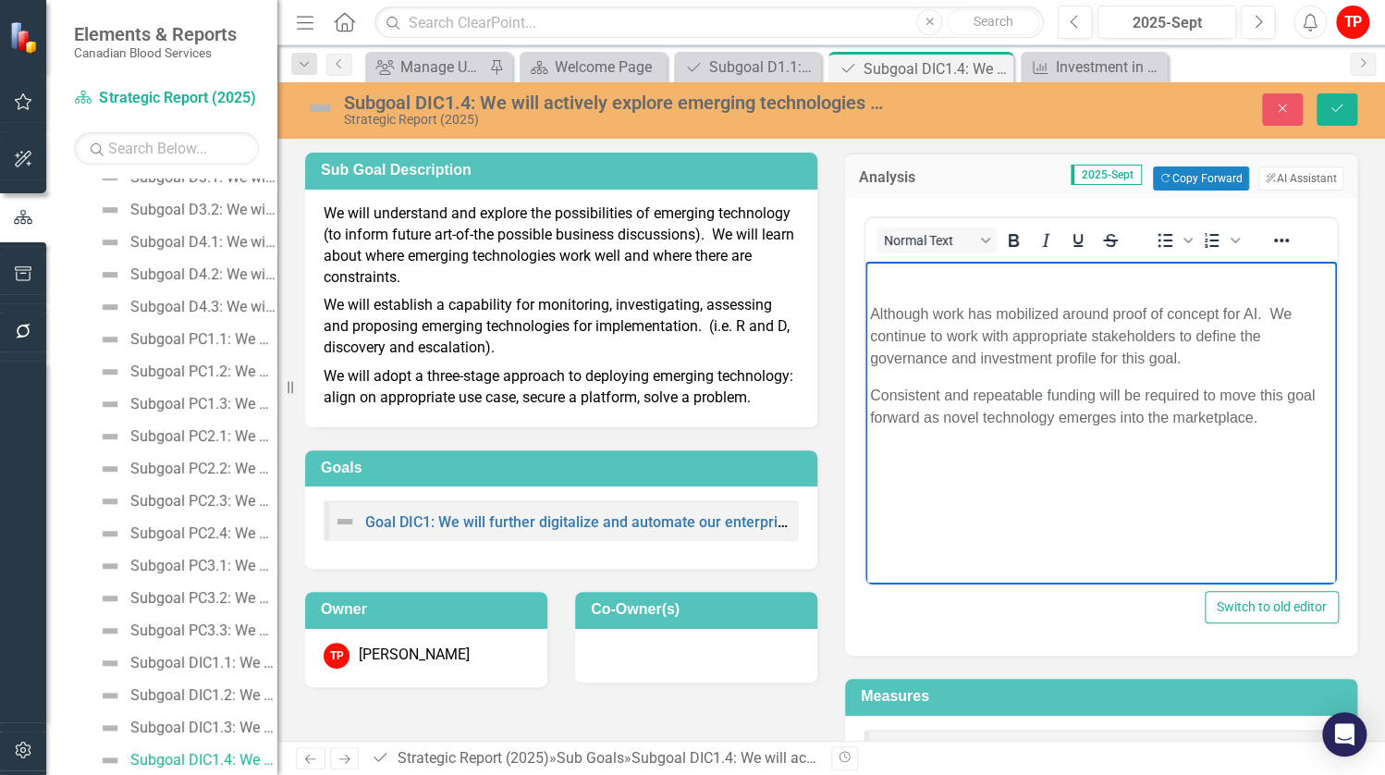
click at [448, 525] on div "Goal DIC1: We will further digitalize and automate our enterprise processes to …" at bounding box center [561, 520] width 475 height 41
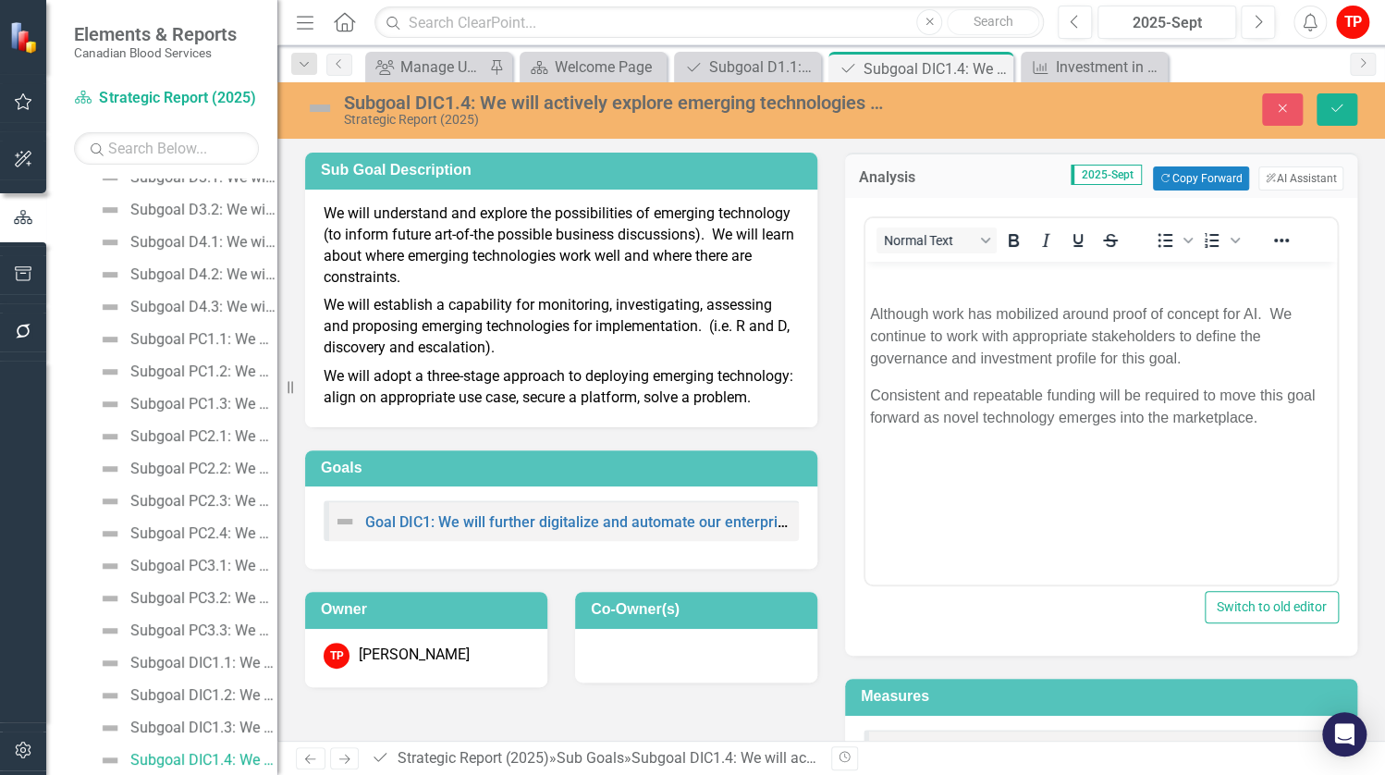
click at [1261, 422] on p "Consistent and repeatable funding will be required to move this goal forward as…" at bounding box center [1101, 407] width 462 height 44
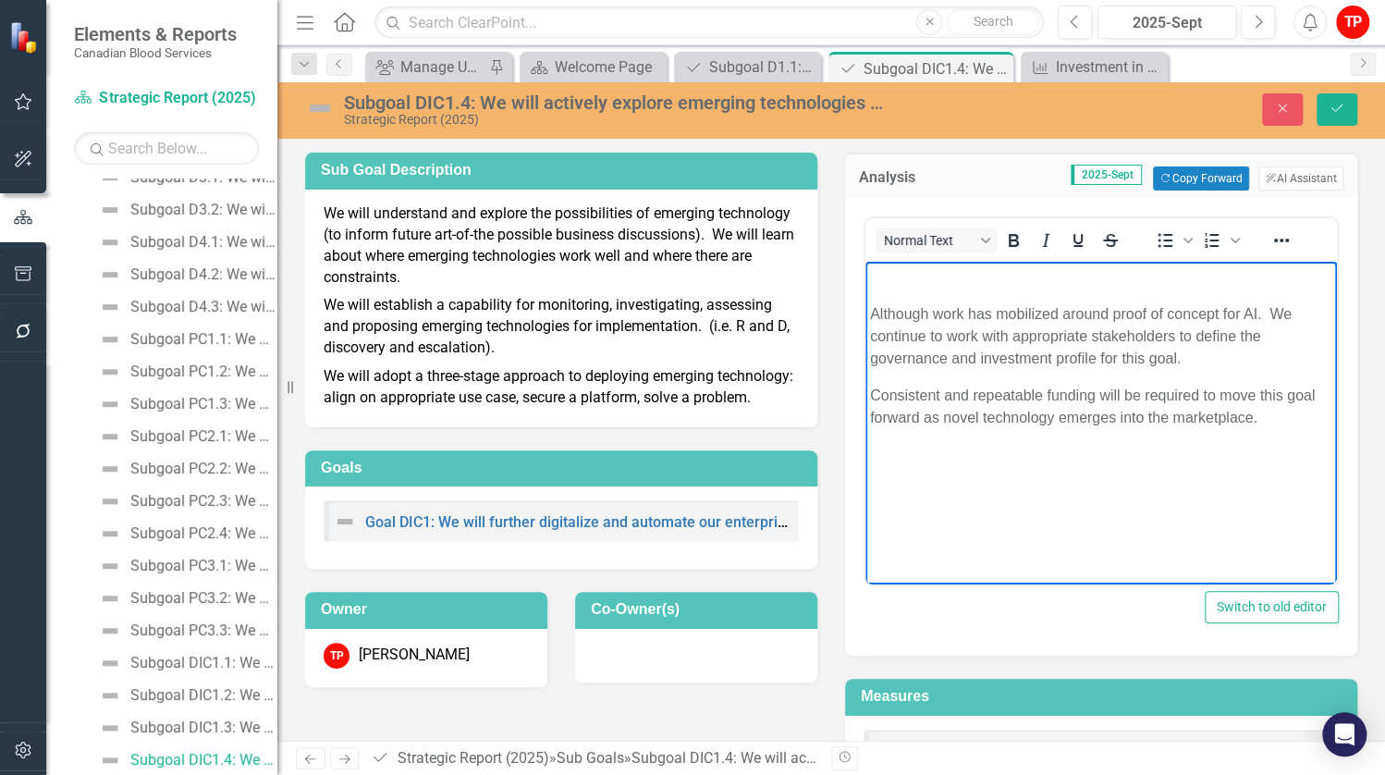
click at [313, 107] on img at bounding box center [320, 108] width 30 height 30
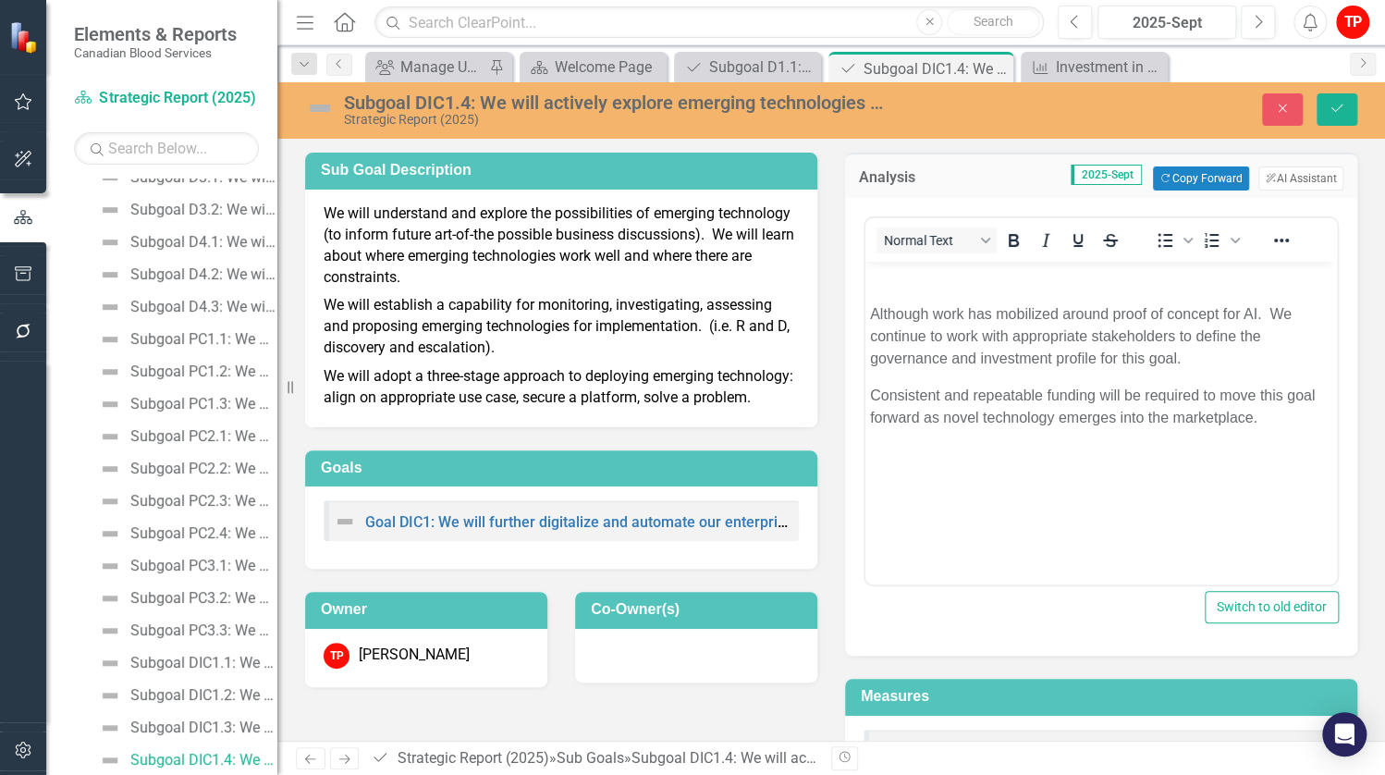
click at [313, 107] on img at bounding box center [320, 108] width 30 height 30
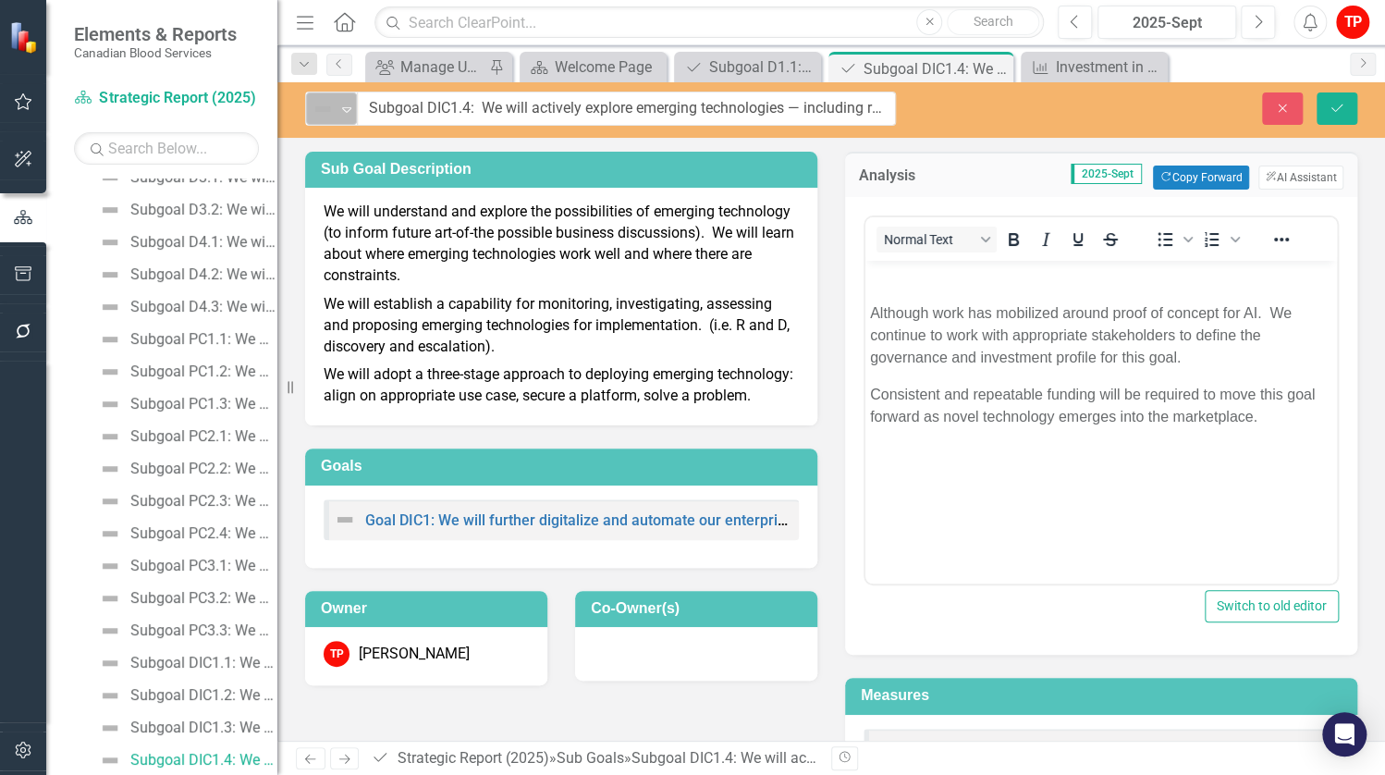
click at [348, 100] on div "Expand" at bounding box center [347, 108] width 18 height 31
click at [1345, 116] on button "Save" at bounding box center [1337, 108] width 41 height 32
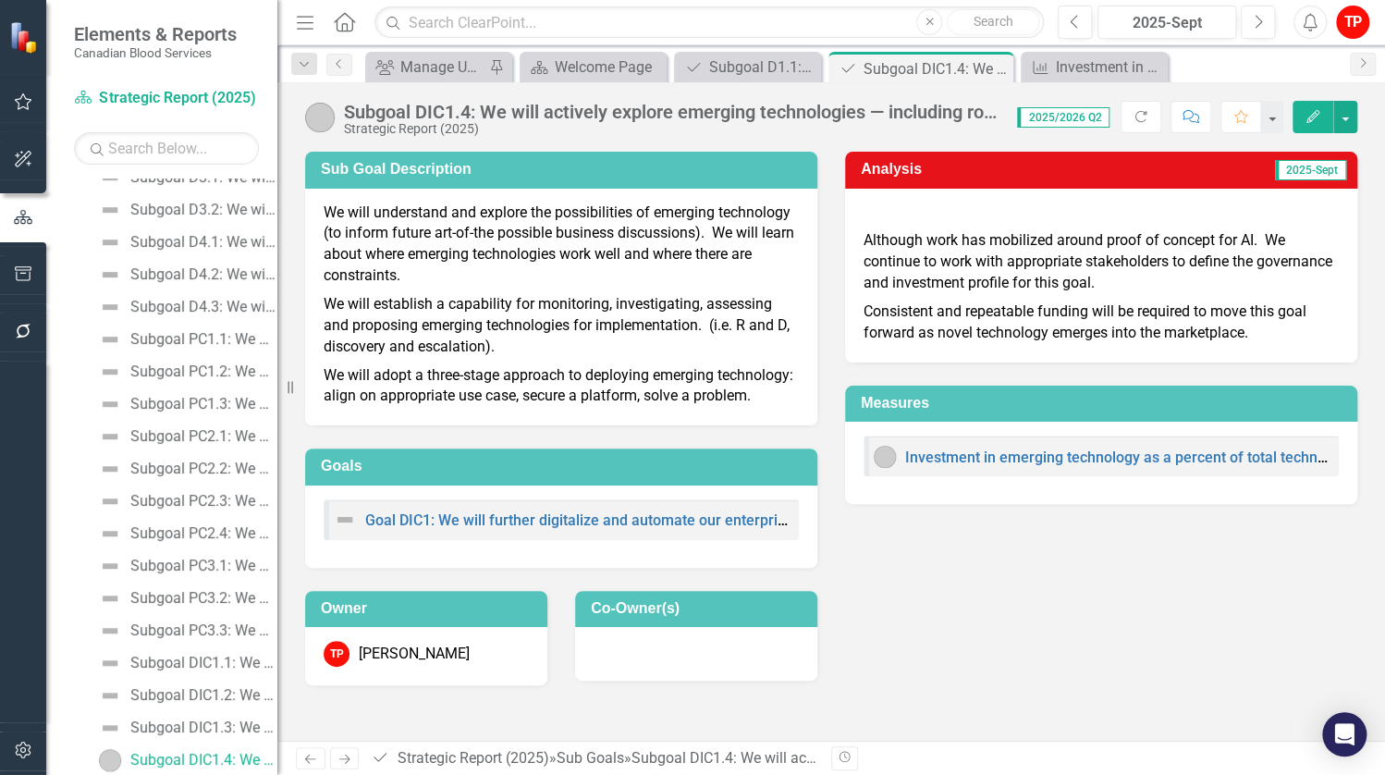
click at [847, 604] on div "Sub Goal Description We will understand and explore the possibilities of emergi…" at bounding box center [831, 407] width 1080 height 557
click at [593, 522] on link "Goal DIC1: We will further digitalize and automate our enterprise processes to …" at bounding box center [825, 520] width 921 height 18
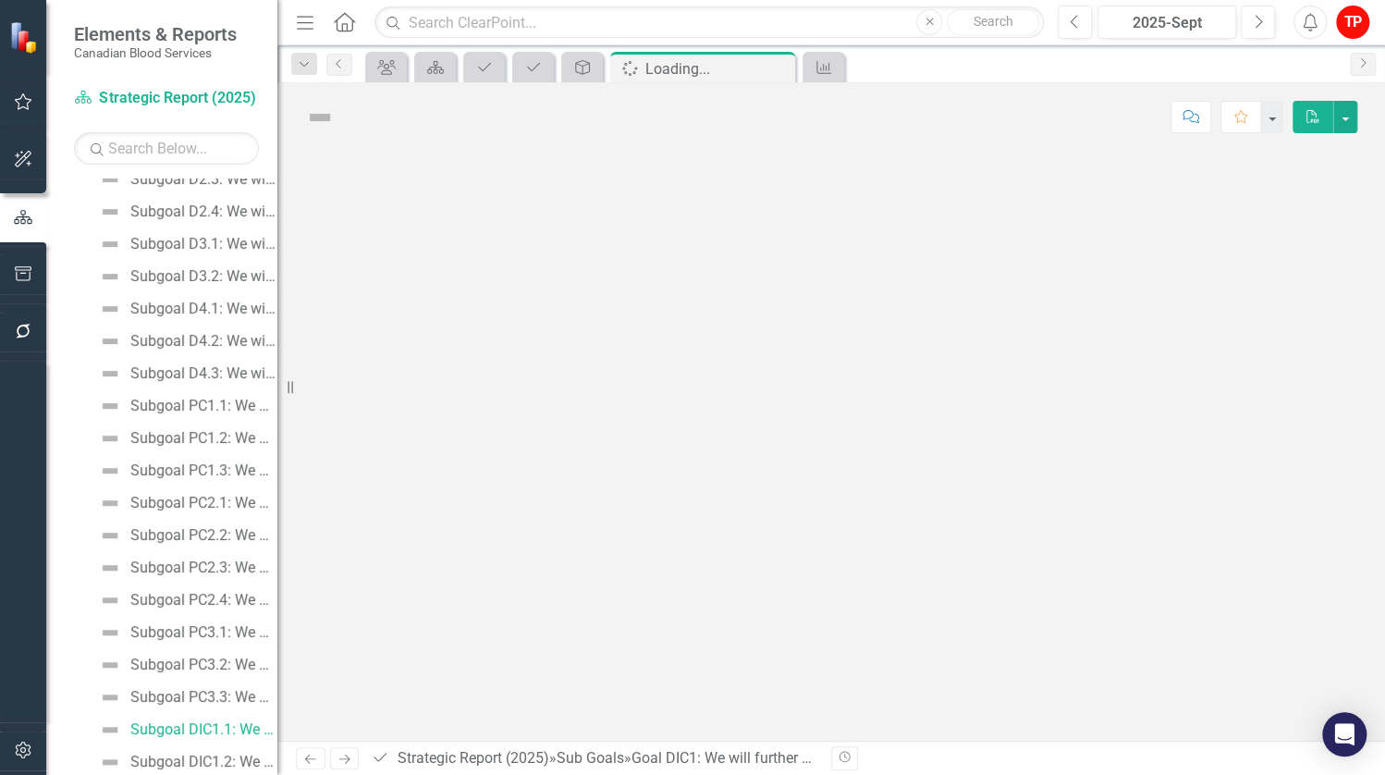
scroll to position [510, 0]
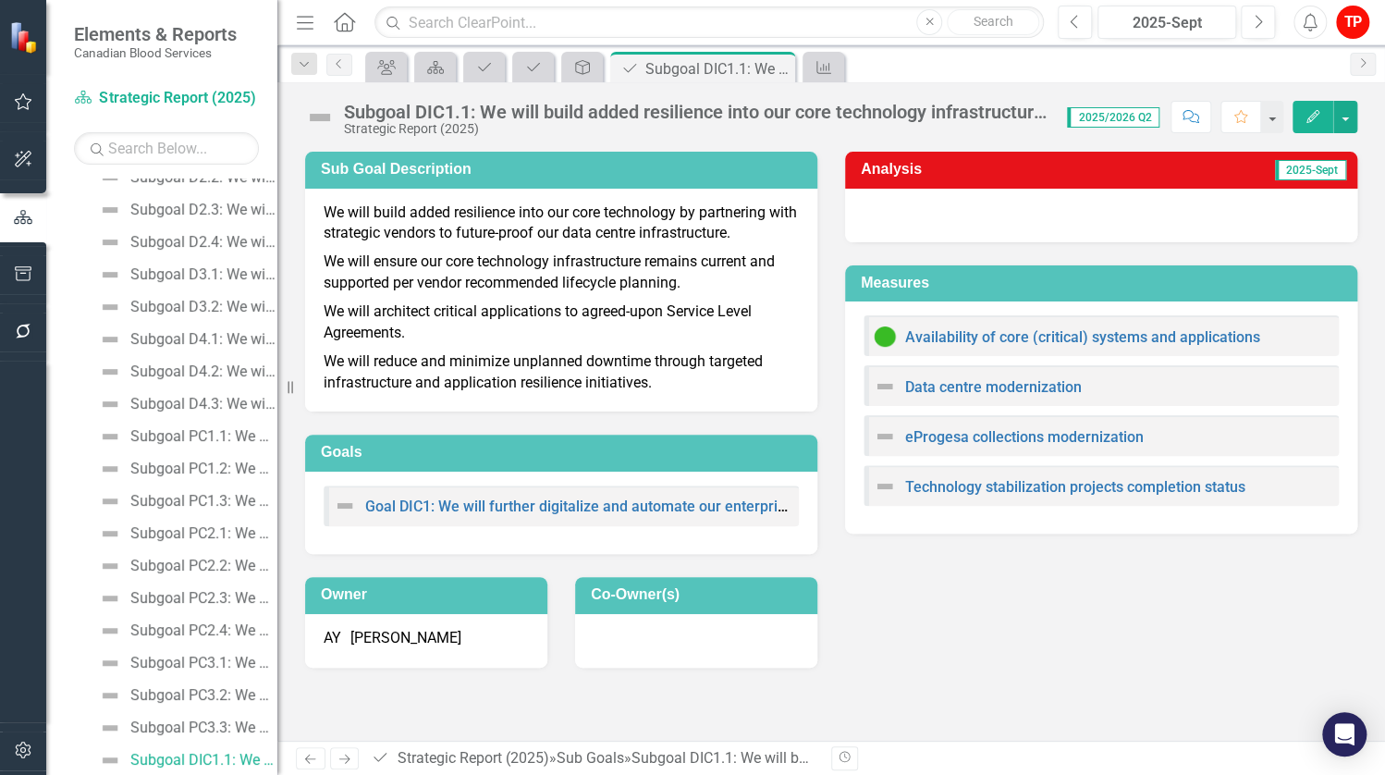
click at [976, 219] on div at bounding box center [1101, 216] width 512 height 54
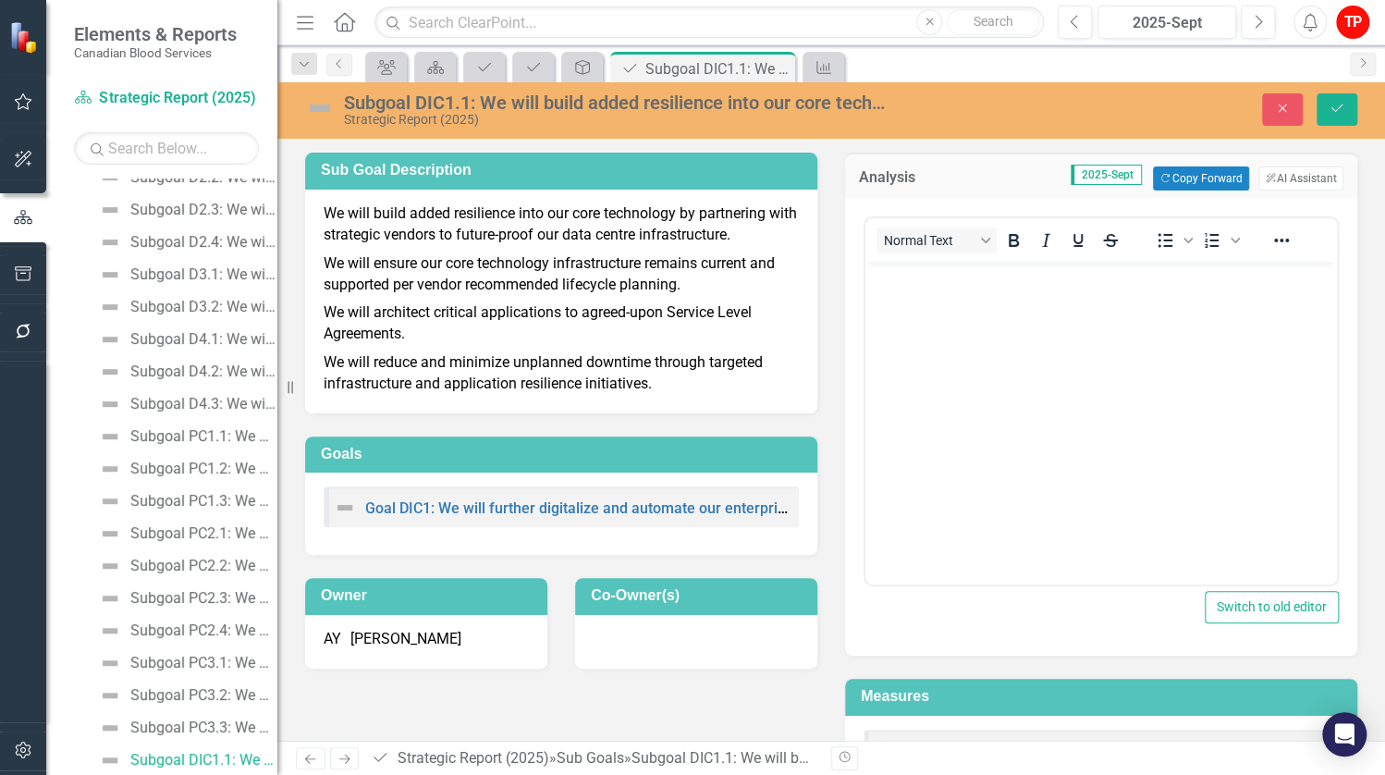
scroll to position [0, 0]
click at [989, 322] on body "Rich Text Area. Press ALT-0 for help." at bounding box center [1102, 400] width 472 height 277
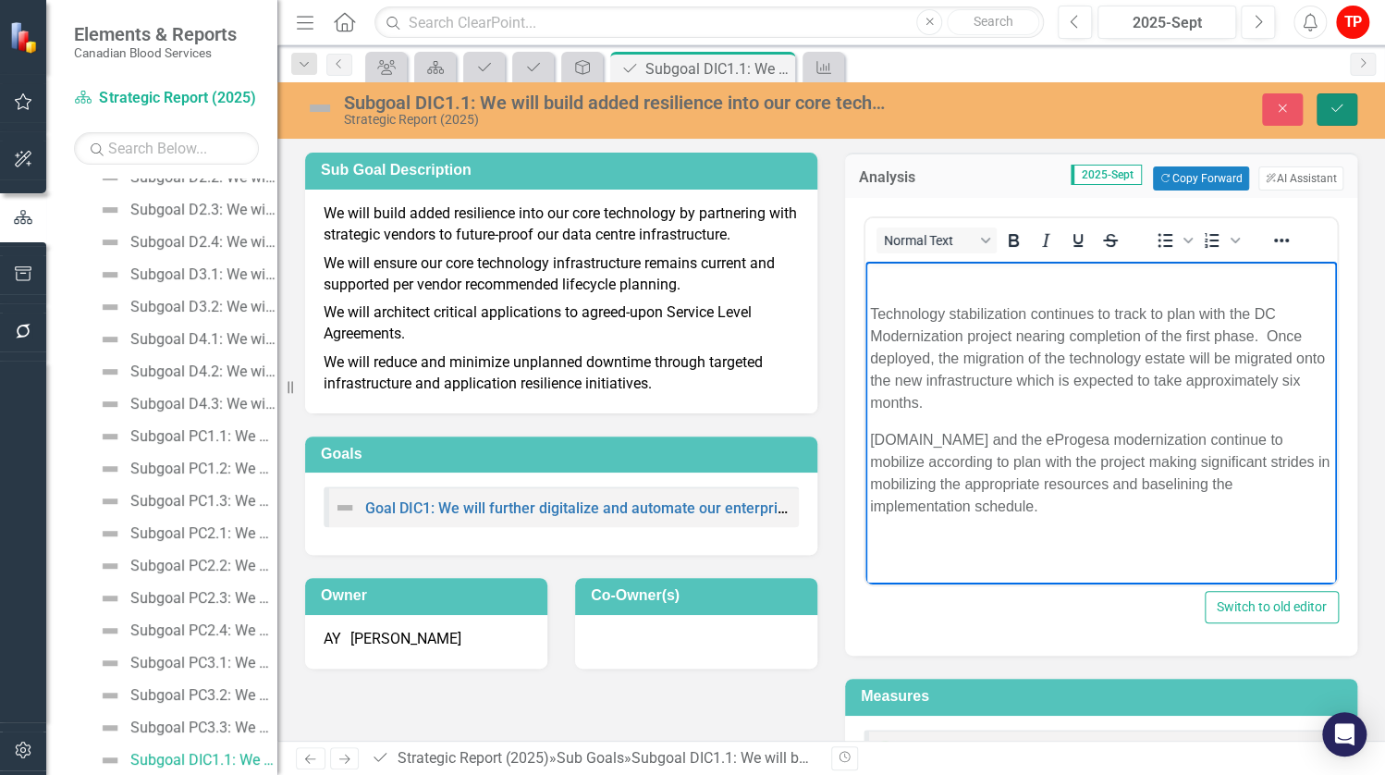
click at [1339, 114] on icon "Save" at bounding box center [1337, 108] width 17 height 13
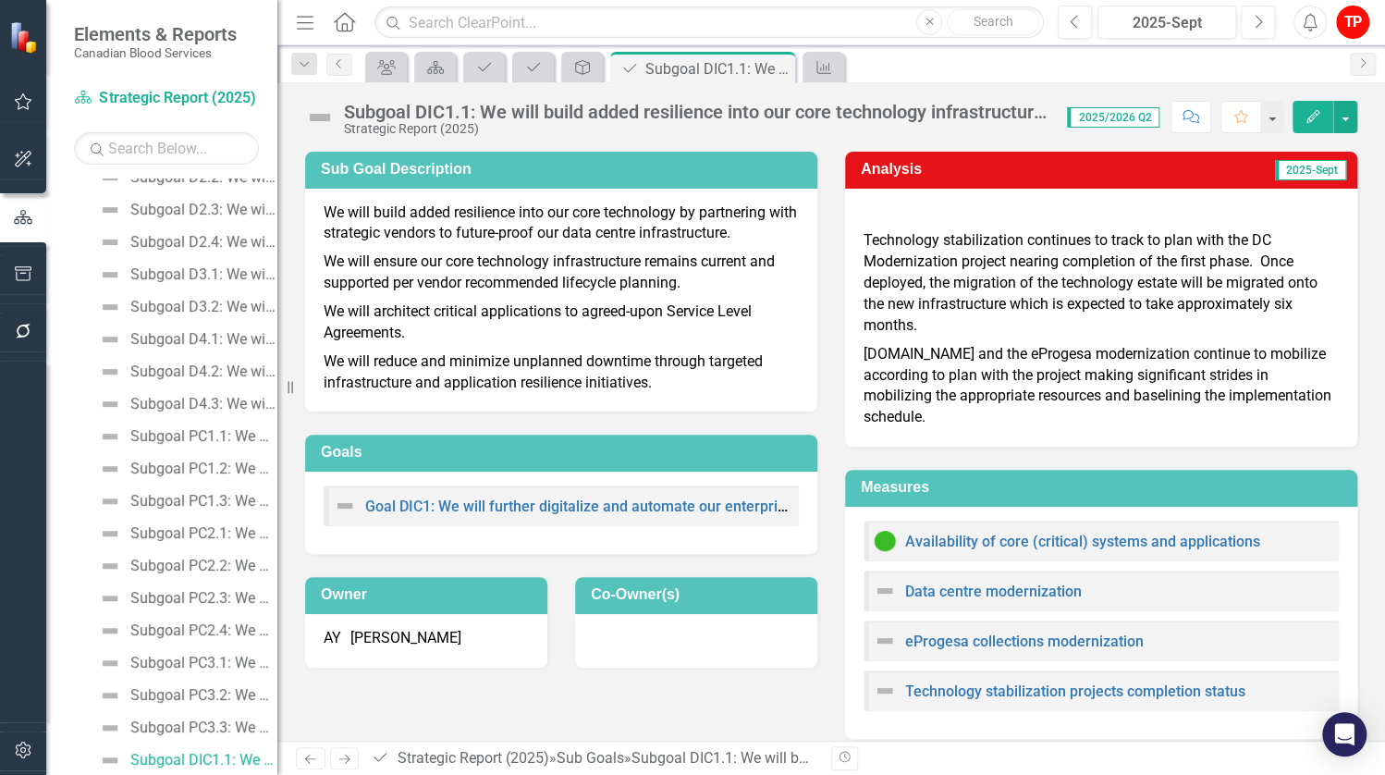
click at [1081, 412] on p "Mak.care and the eProgesa modernization continue to mobilize according to plan …" at bounding box center [1101, 384] width 475 height 88
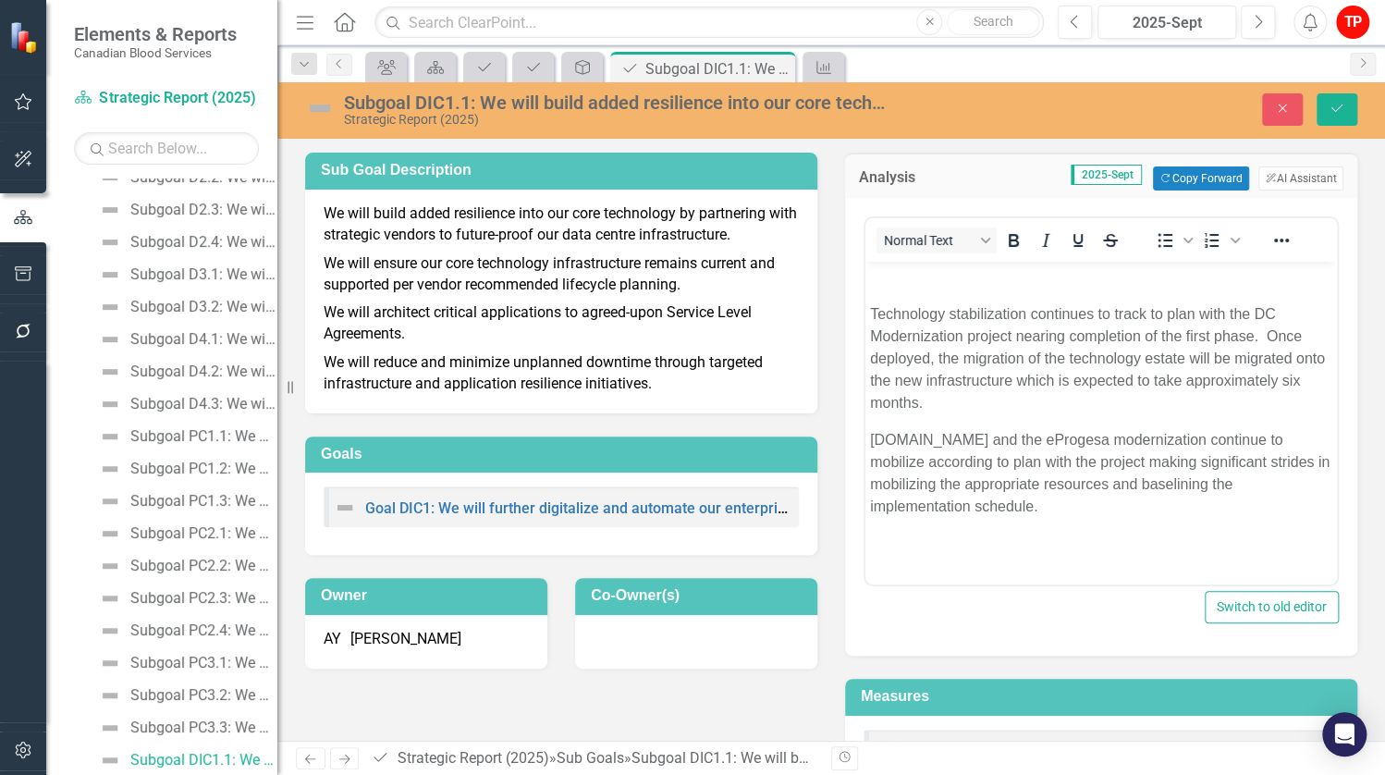
click at [1069, 511] on p "Mak.care and the eProgesa modernization continue to mobilize according to plan …" at bounding box center [1101, 473] width 462 height 89
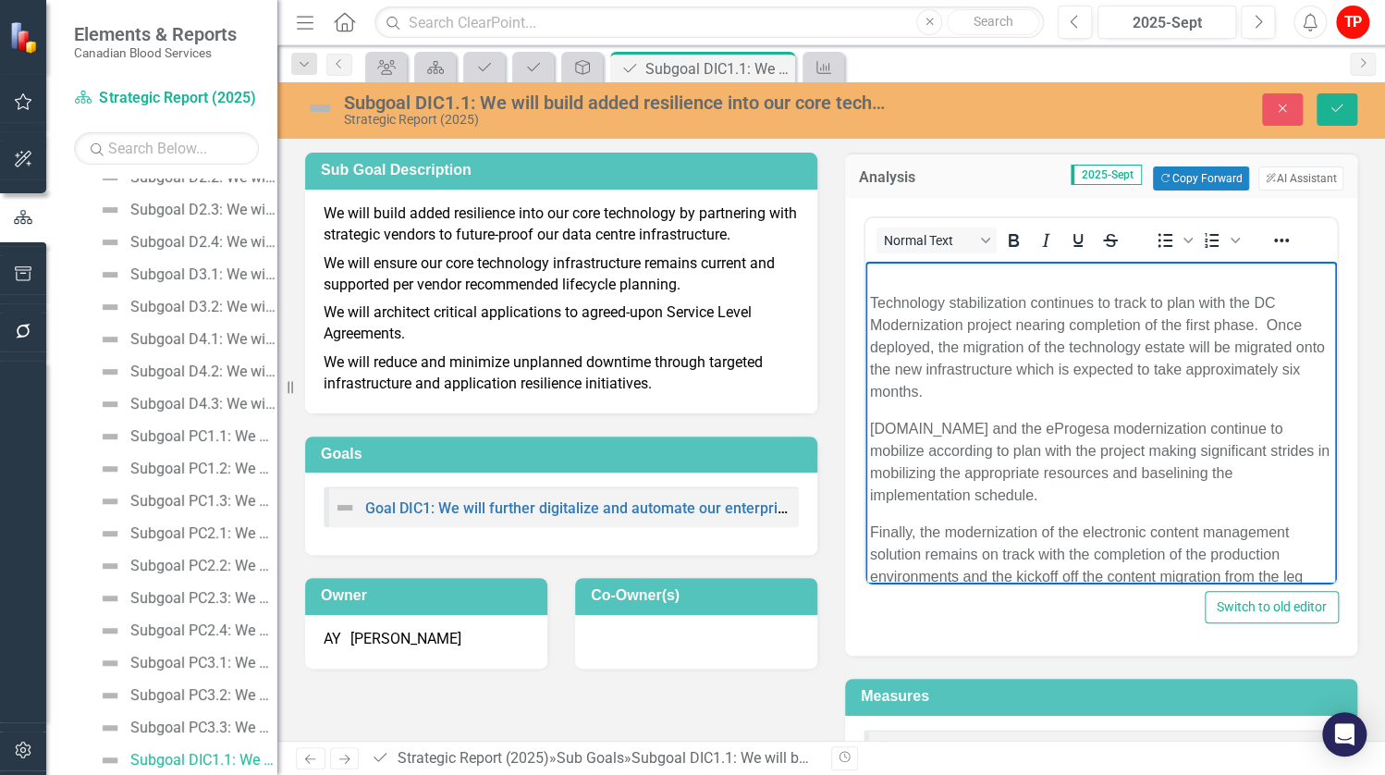
scroll to position [33, 0]
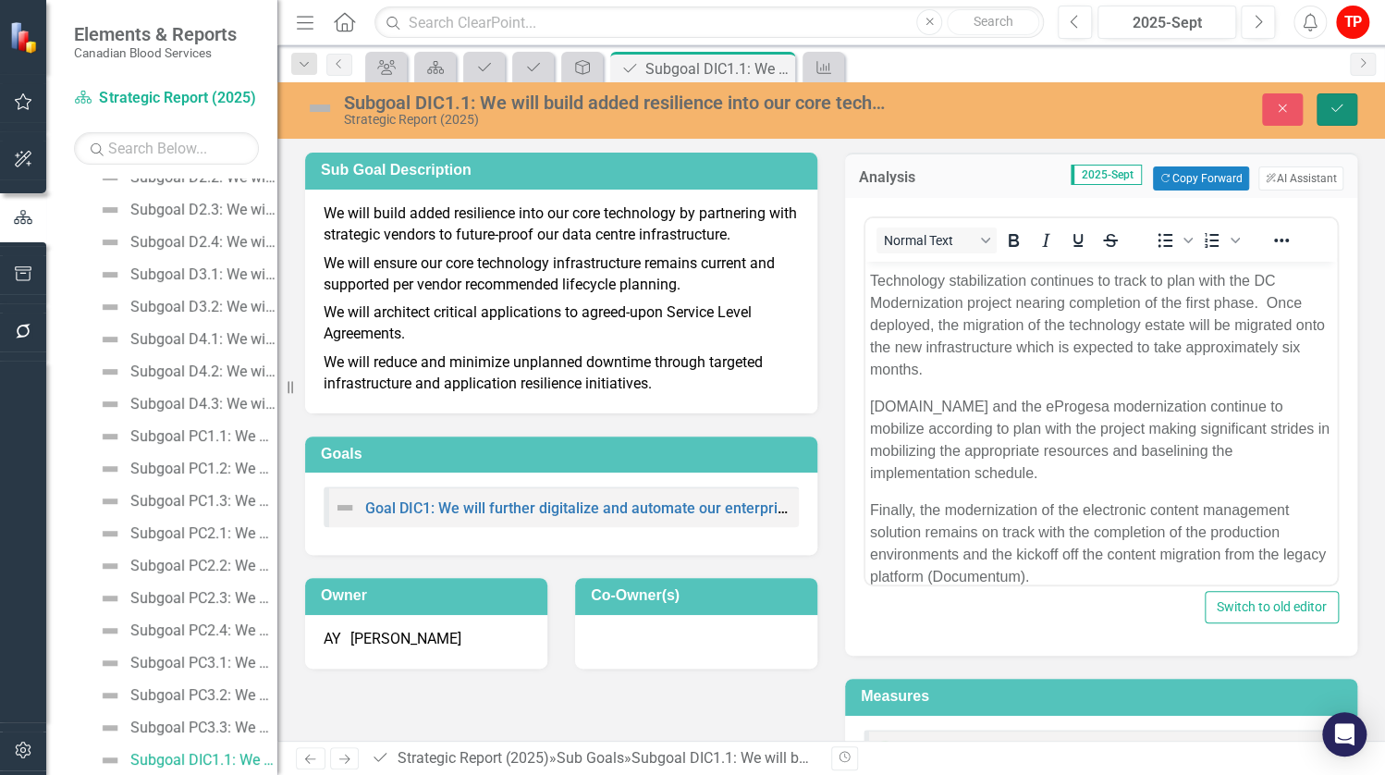
click at [1337, 102] on icon "Save" at bounding box center [1337, 108] width 17 height 13
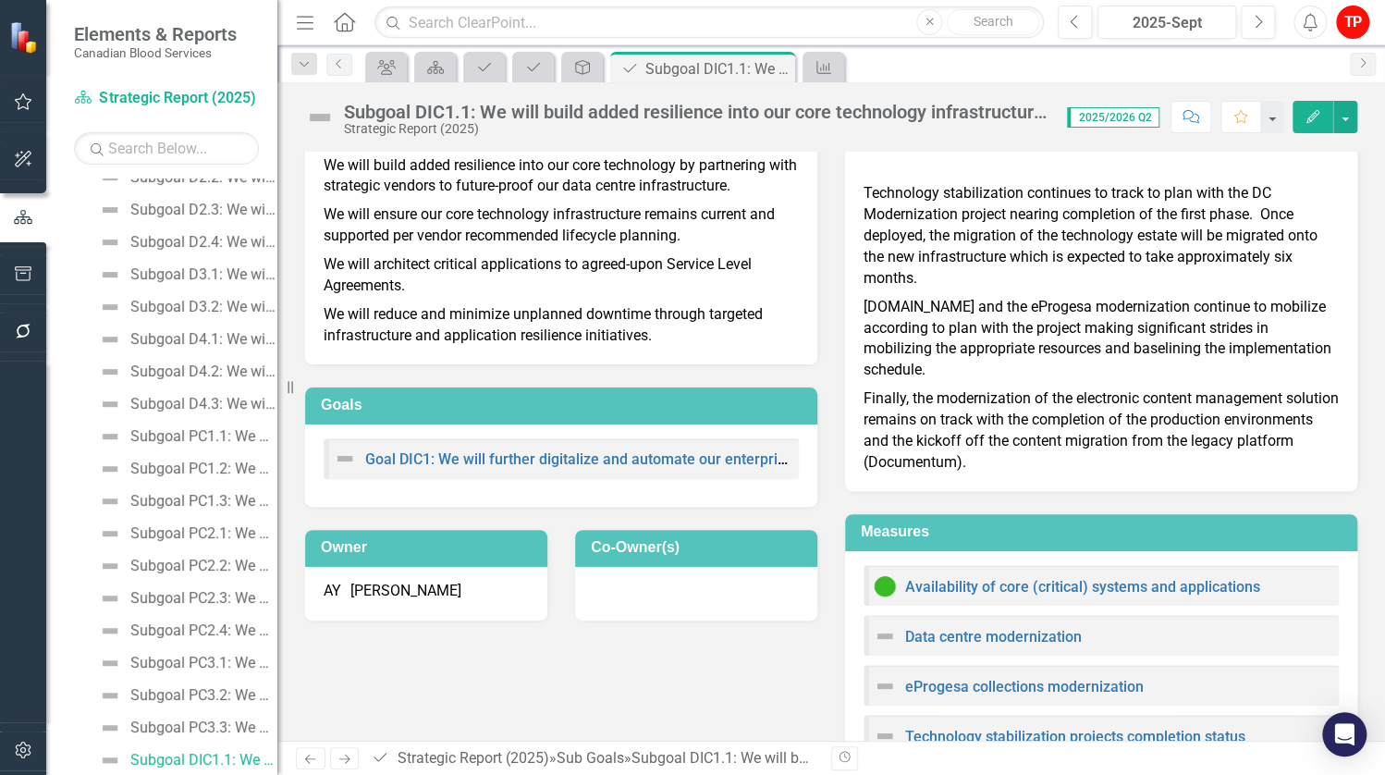
scroll to position [0, 0]
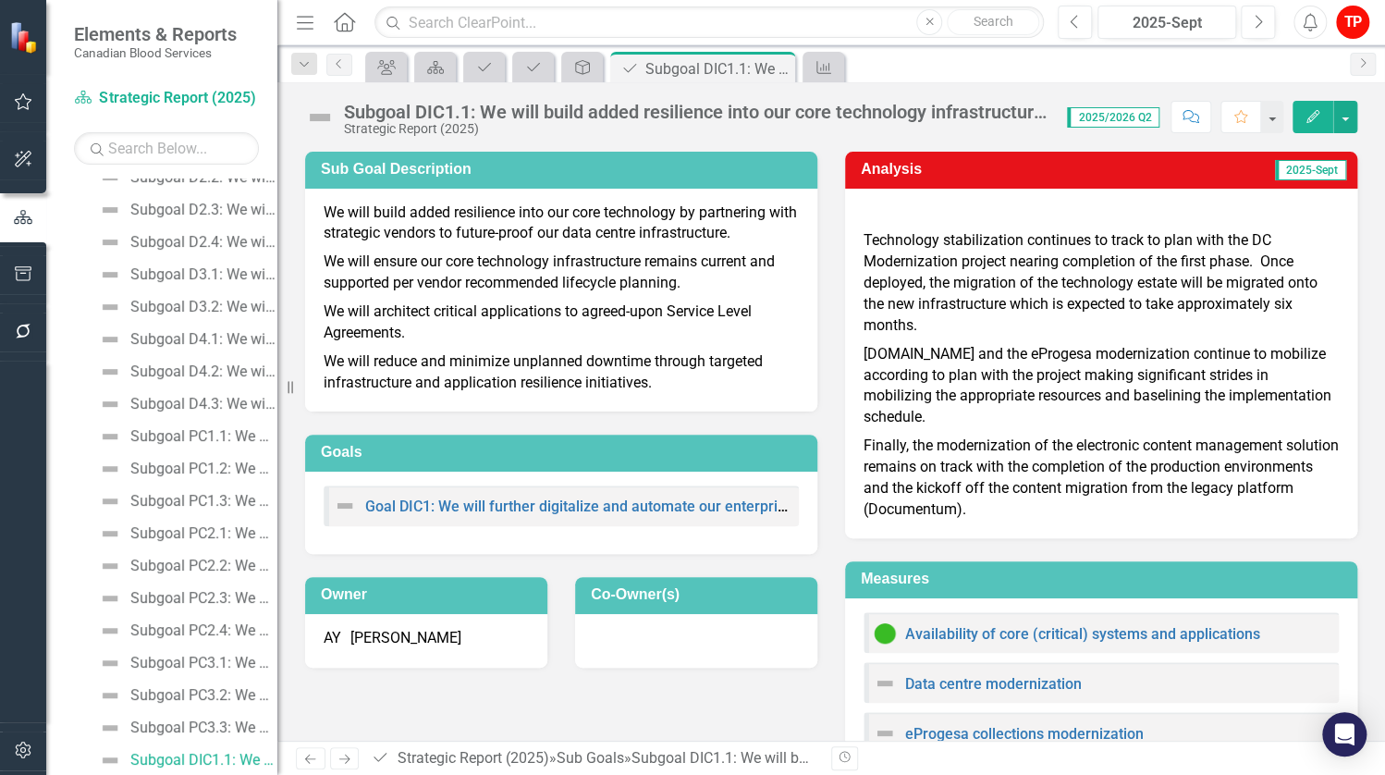
click at [329, 112] on img at bounding box center [320, 118] width 30 height 30
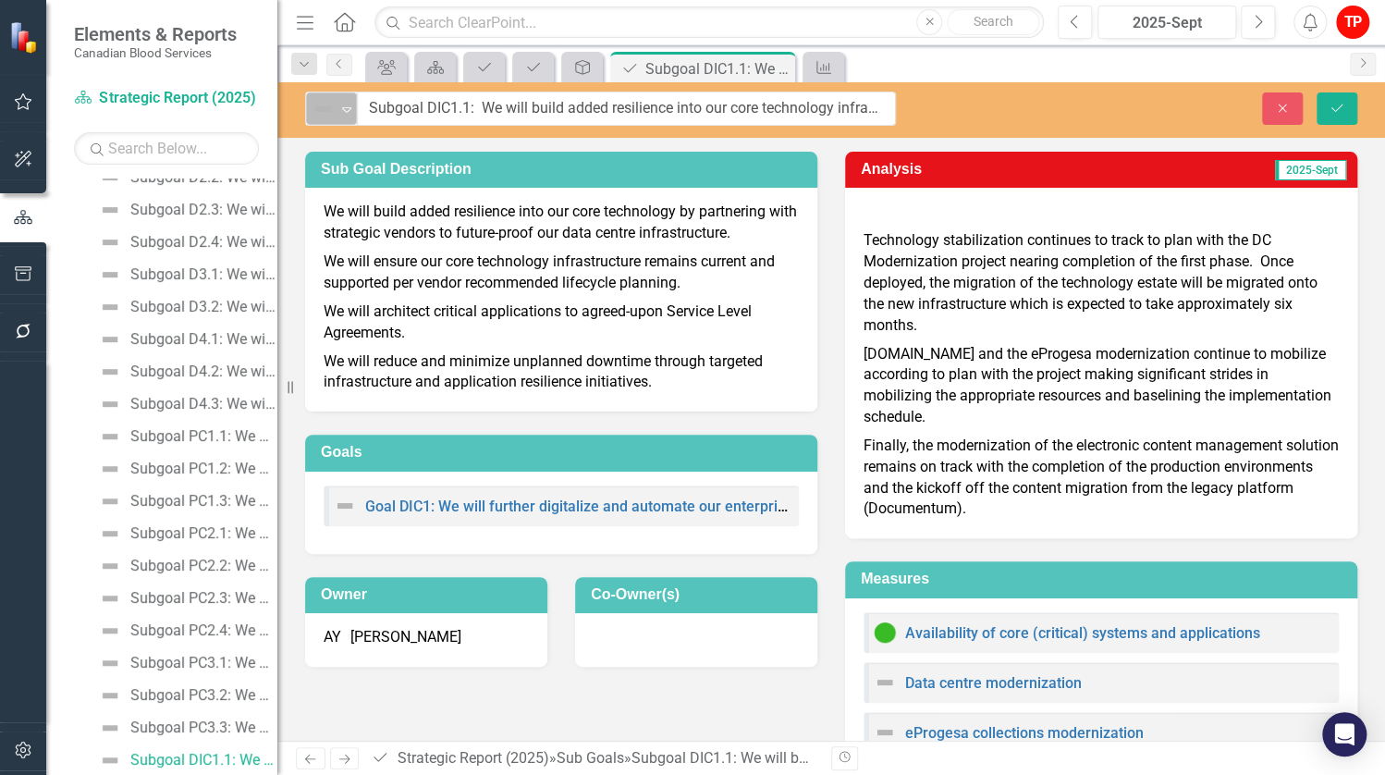
click at [346, 107] on icon at bounding box center [346, 110] width 9 height 6
click at [1338, 99] on button "Save" at bounding box center [1337, 108] width 41 height 32
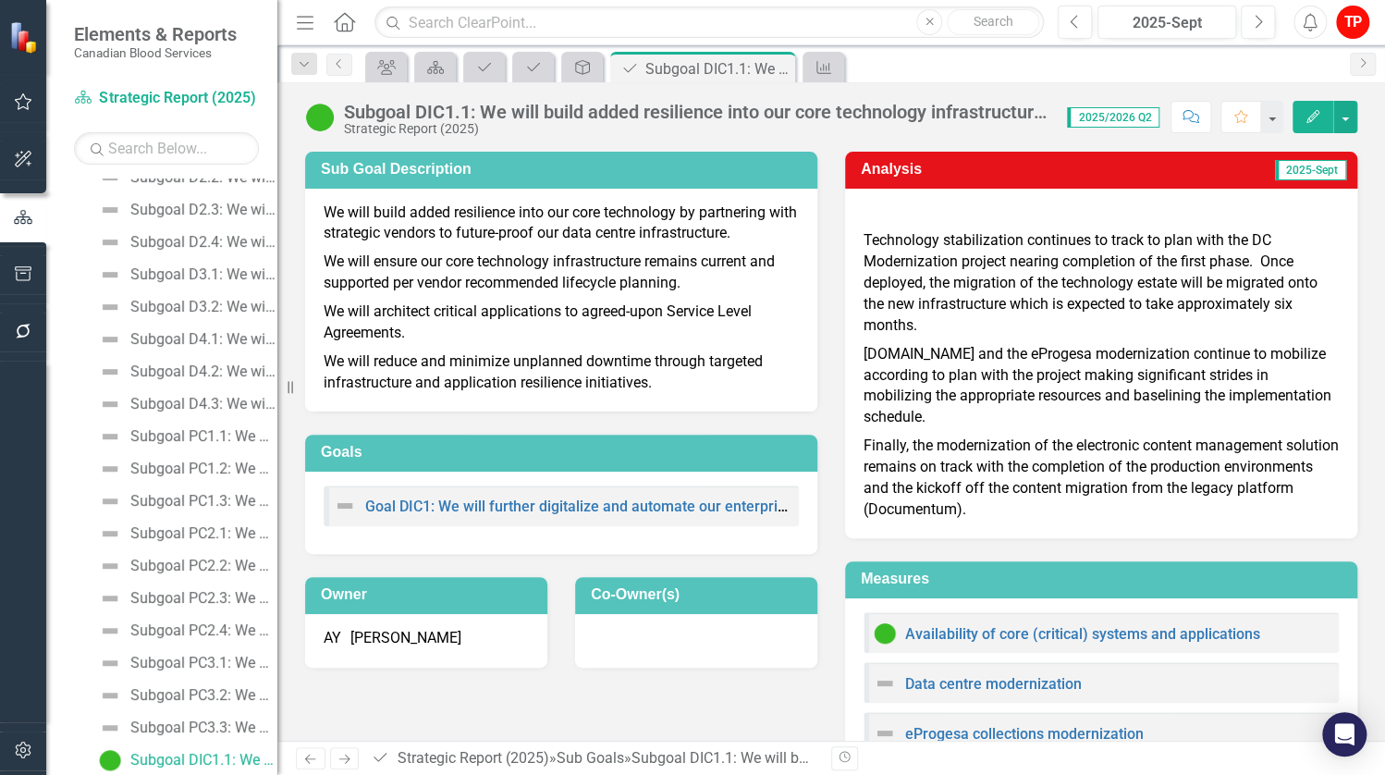
click at [625, 493] on div "Goal DIC1: We will further digitalize and automate our enterprise processes to …" at bounding box center [561, 505] width 475 height 41
click at [714, 510] on link "Goal DIC1: We will further digitalize and automate our enterprise processes to …" at bounding box center [825, 507] width 921 height 18
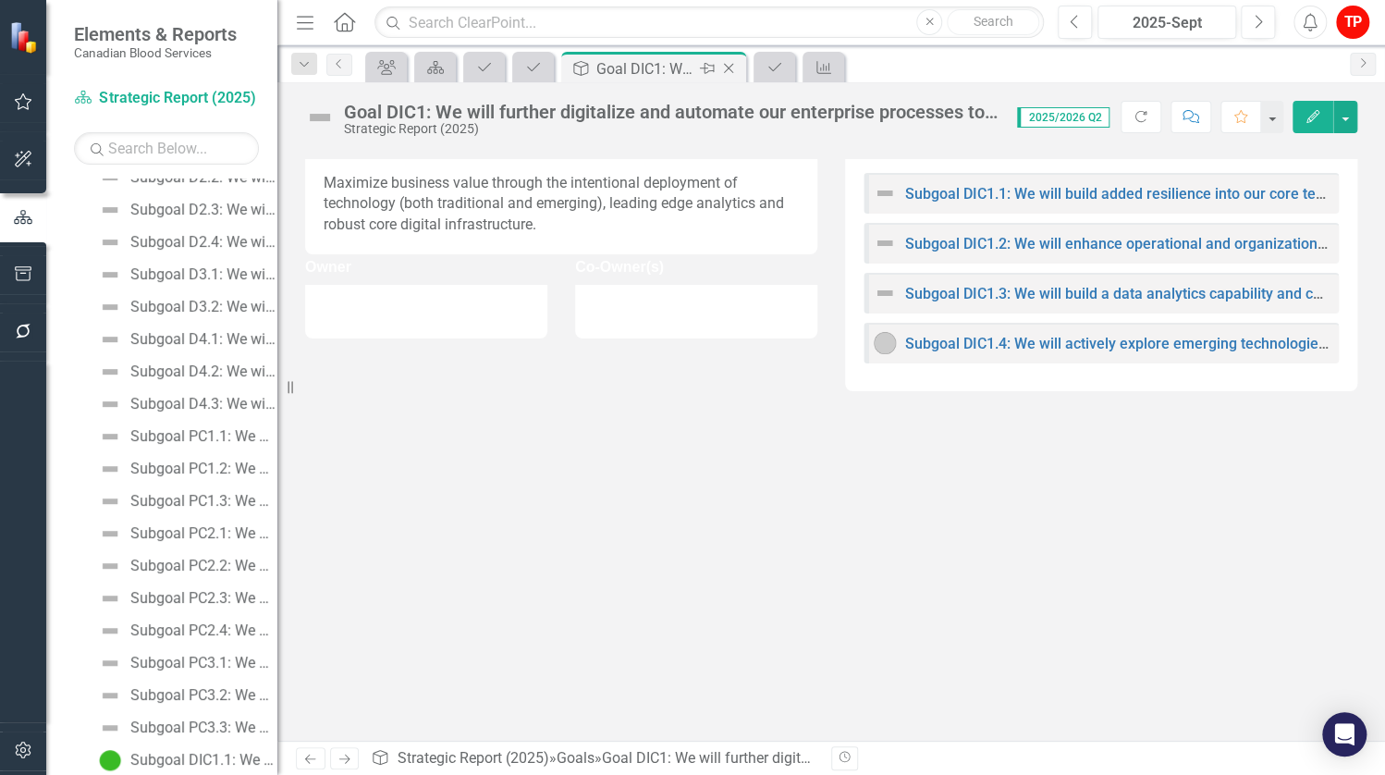
click at [727, 68] on icon "Close" at bounding box center [728, 68] width 18 height 15
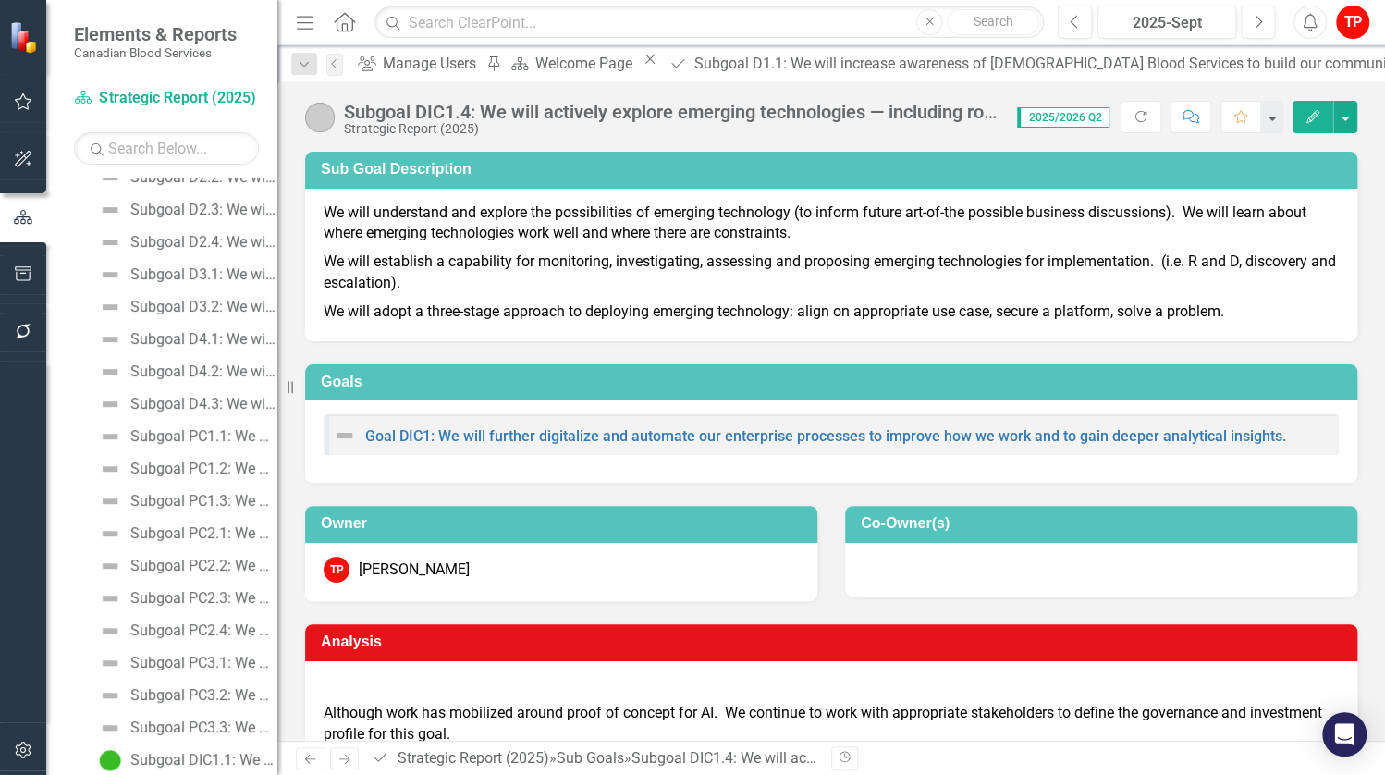
scroll to position [607, 0]
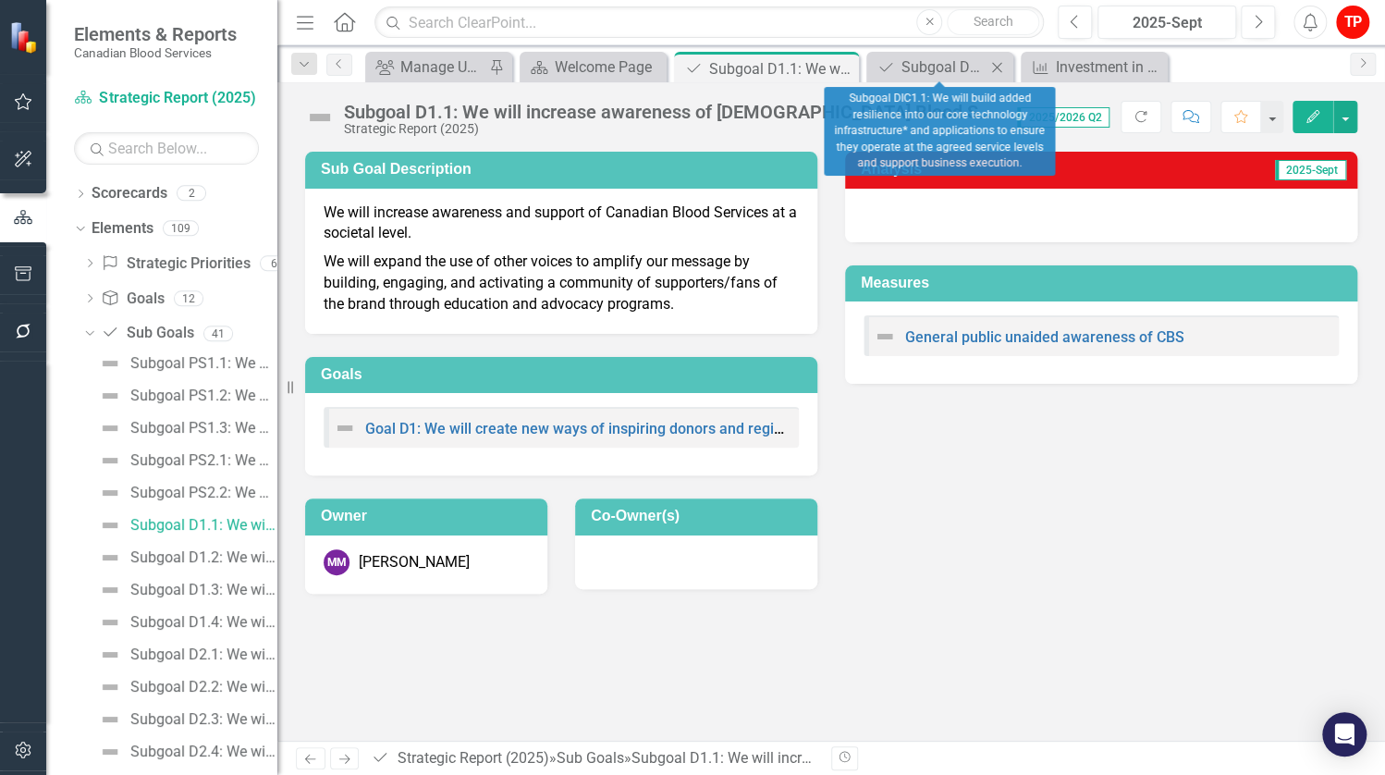
click at [1003, 66] on icon "Close" at bounding box center [997, 67] width 18 height 15
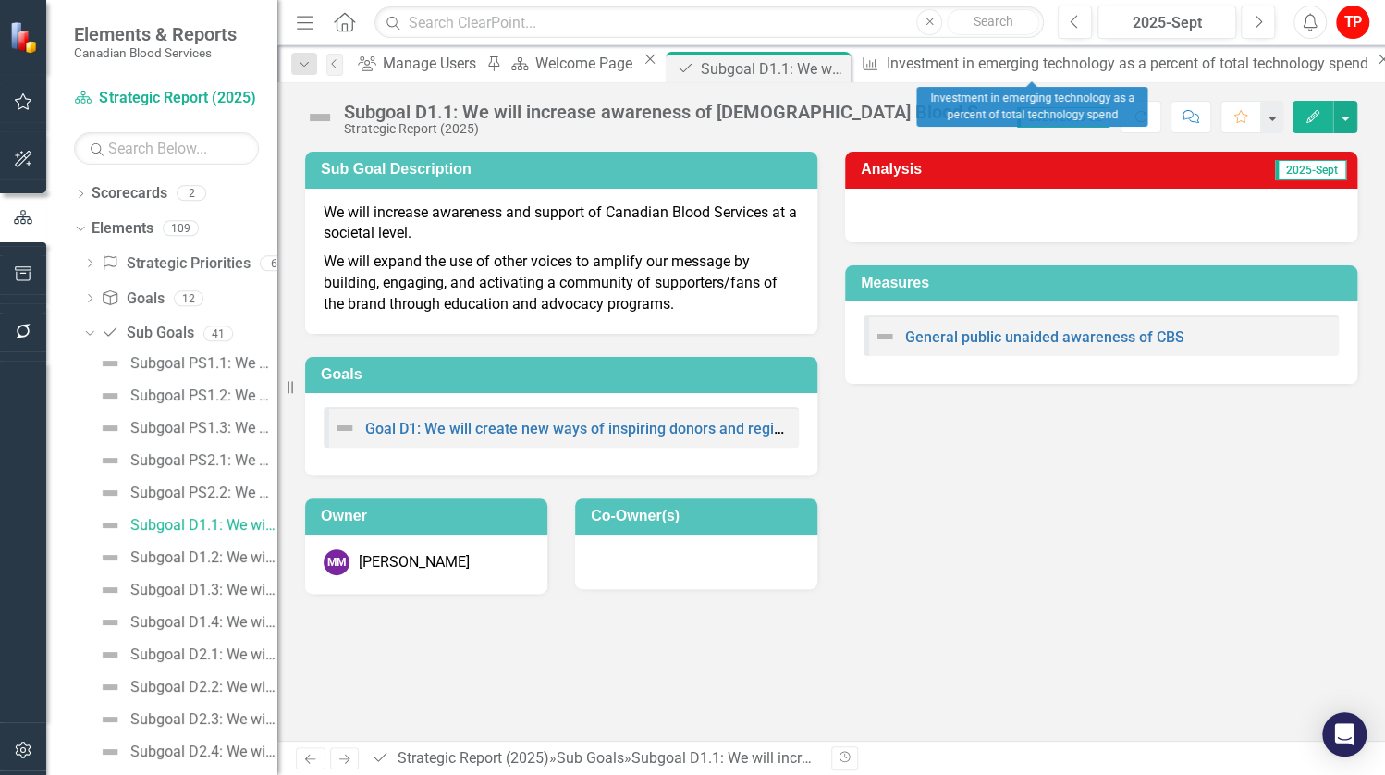
click at [1374, 64] on icon "Close" at bounding box center [1383, 59] width 18 height 15
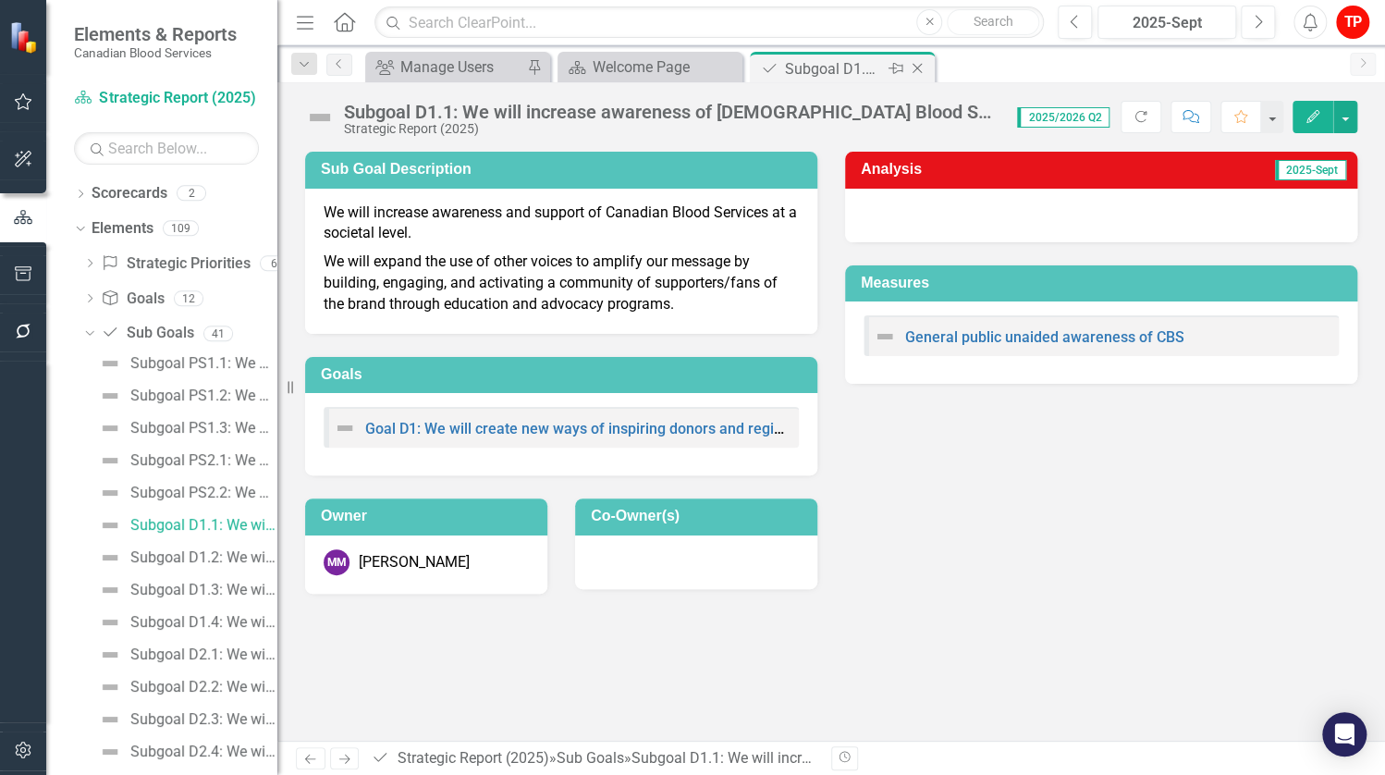
click at [920, 68] on icon "Close" at bounding box center [917, 68] width 18 height 15
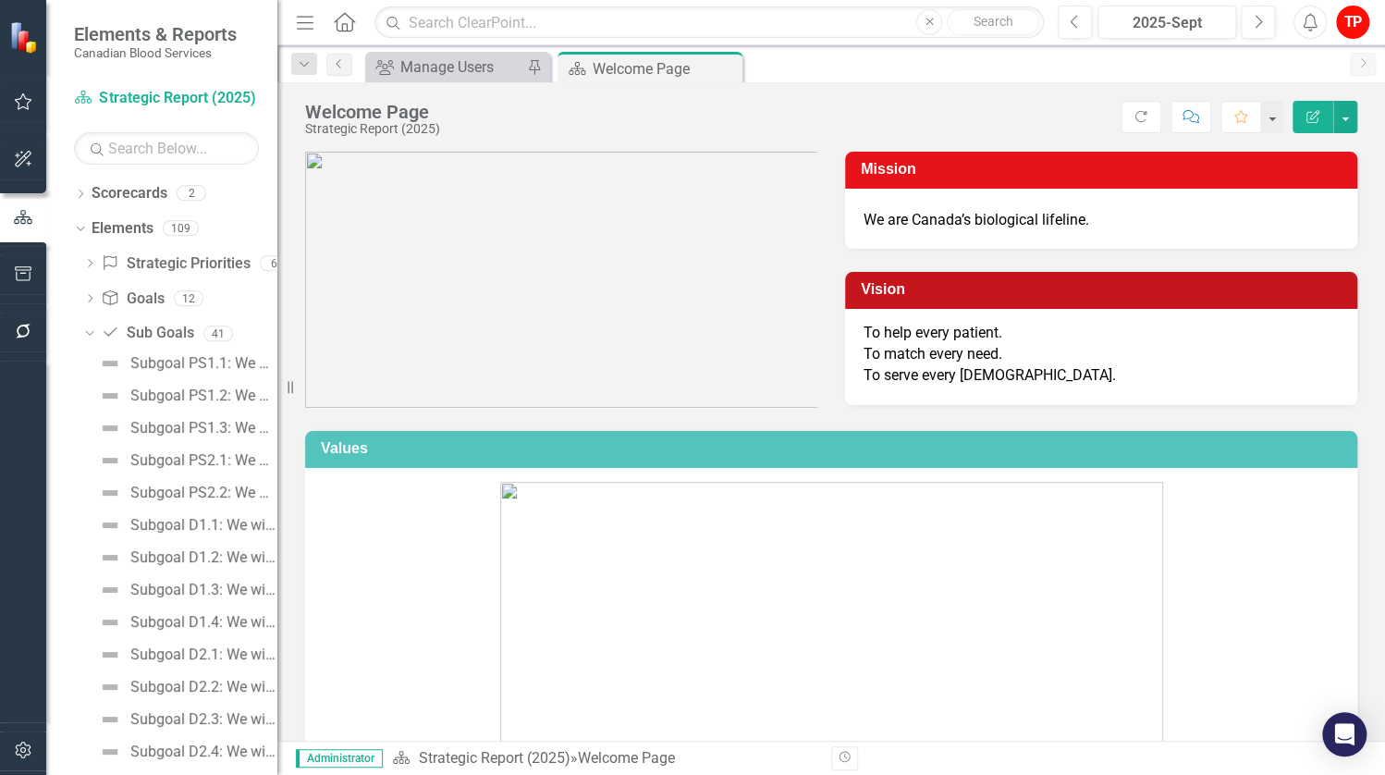
click at [73, 289] on div "Dropdown Scorecards 2 Strategic Report (2025) Operational Report Dropdown Eleme…" at bounding box center [161, 476] width 231 height 596
click at [91, 302] on icon "Dropdown" at bounding box center [89, 300] width 13 height 10
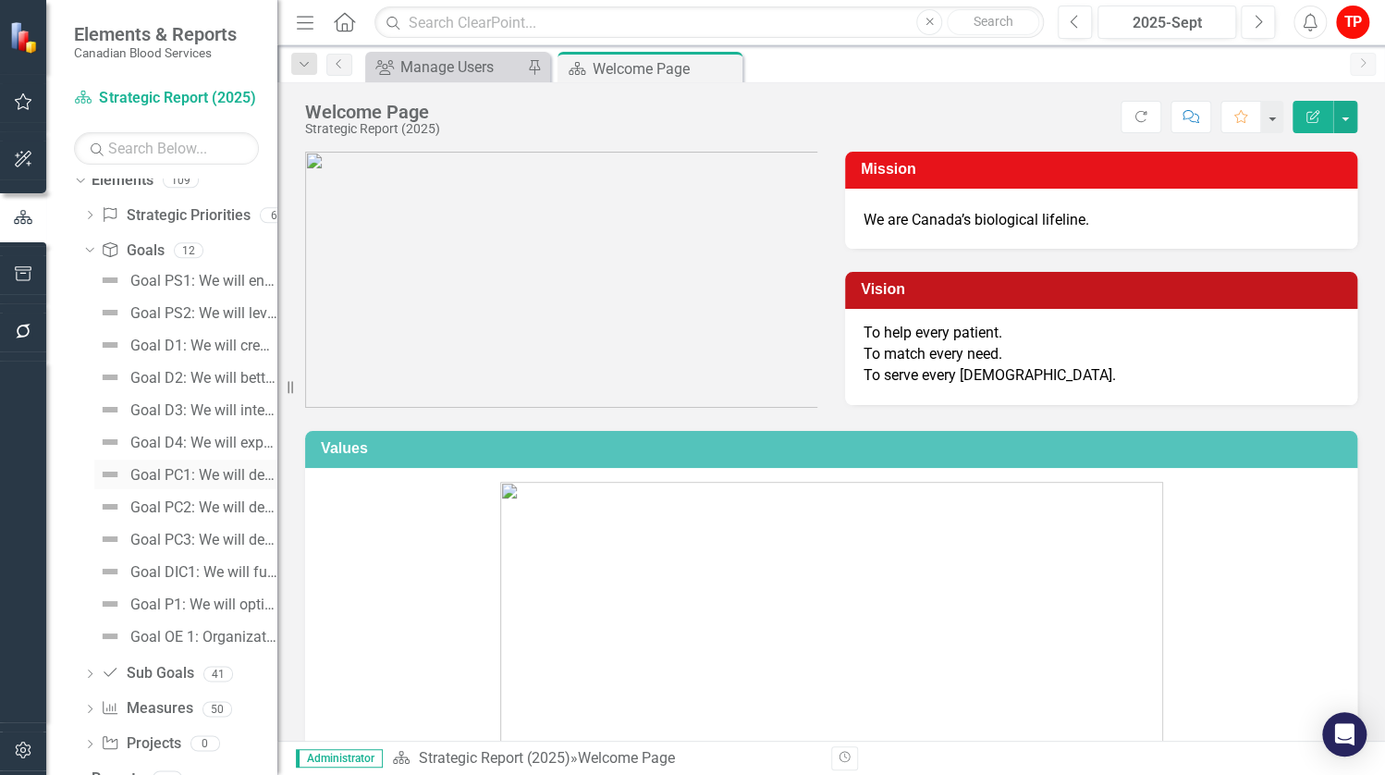
scroll to position [71, 0]
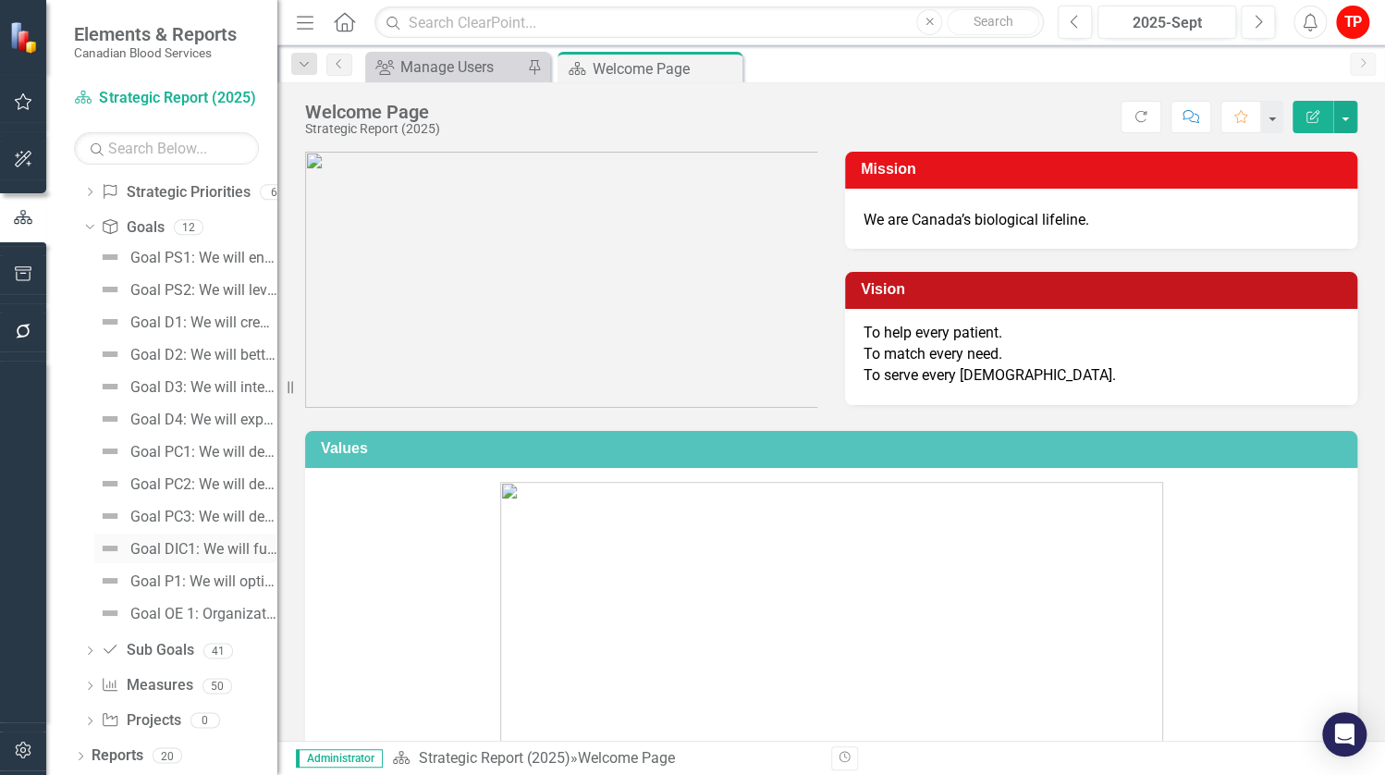
click at [191, 545] on div "Goal DIC1: We will further digitalize and automate our enterprise processes to …" at bounding box center [203, 549] width 147 height 17
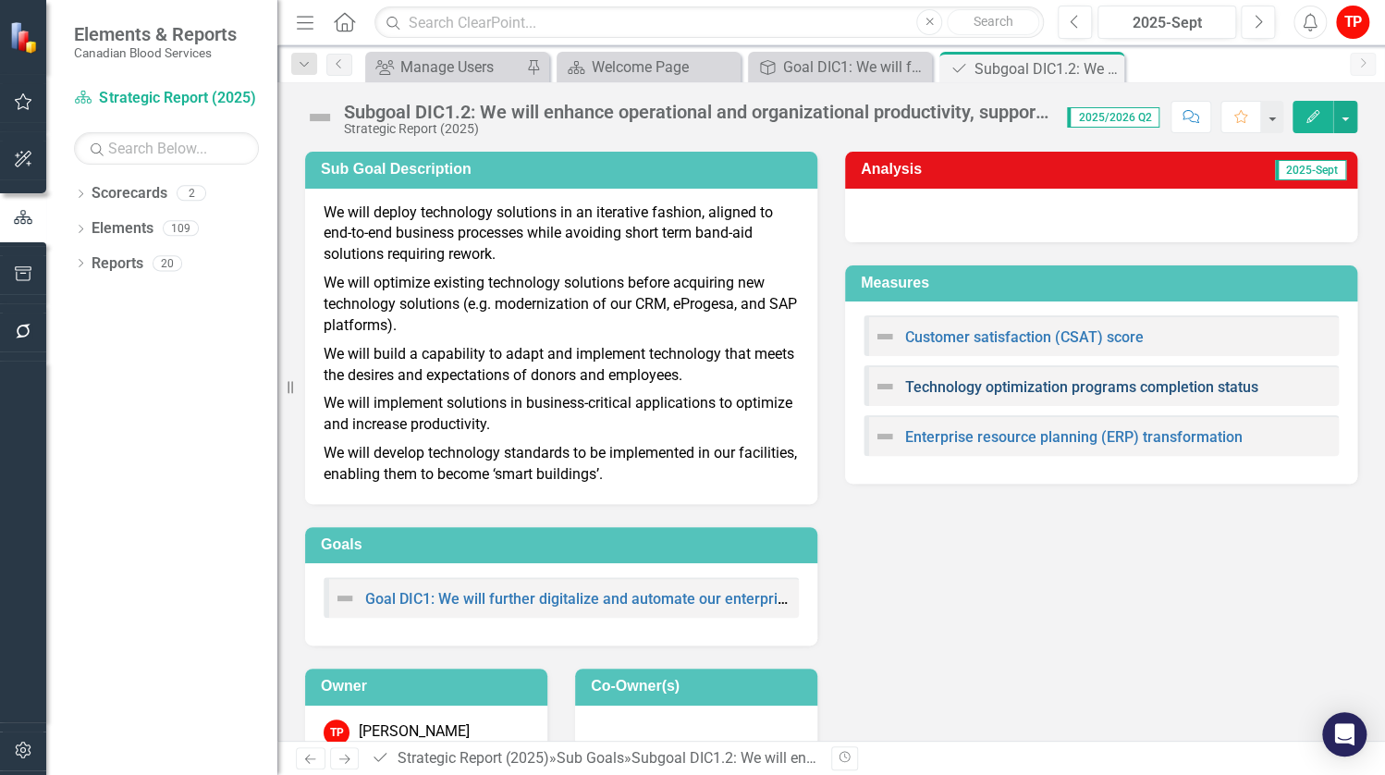
click at [977, 389] on link "Technology optimization programs completion status" at bounding box center [1081, 387] width 353 height 18
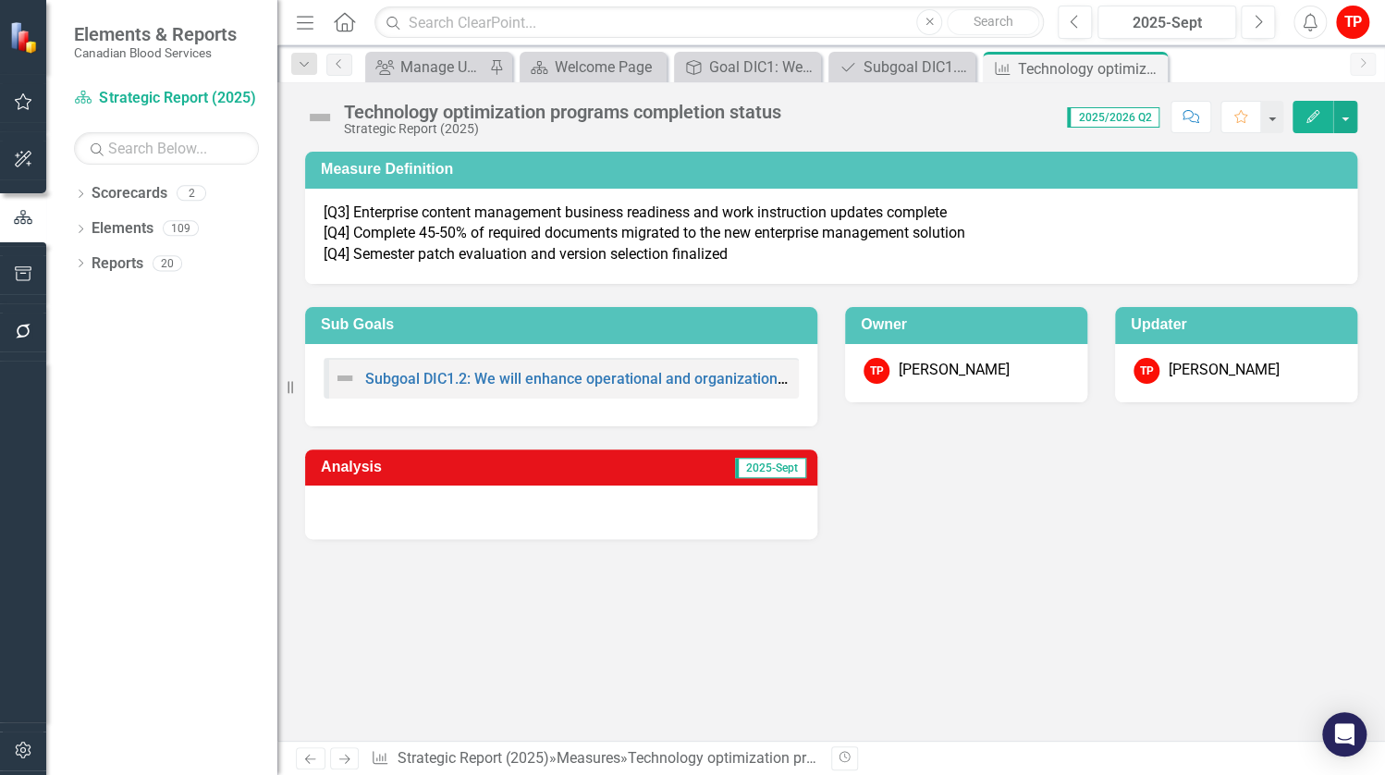
click at [326, 117] on img at bounding box center [320, 118] width 30 height 30
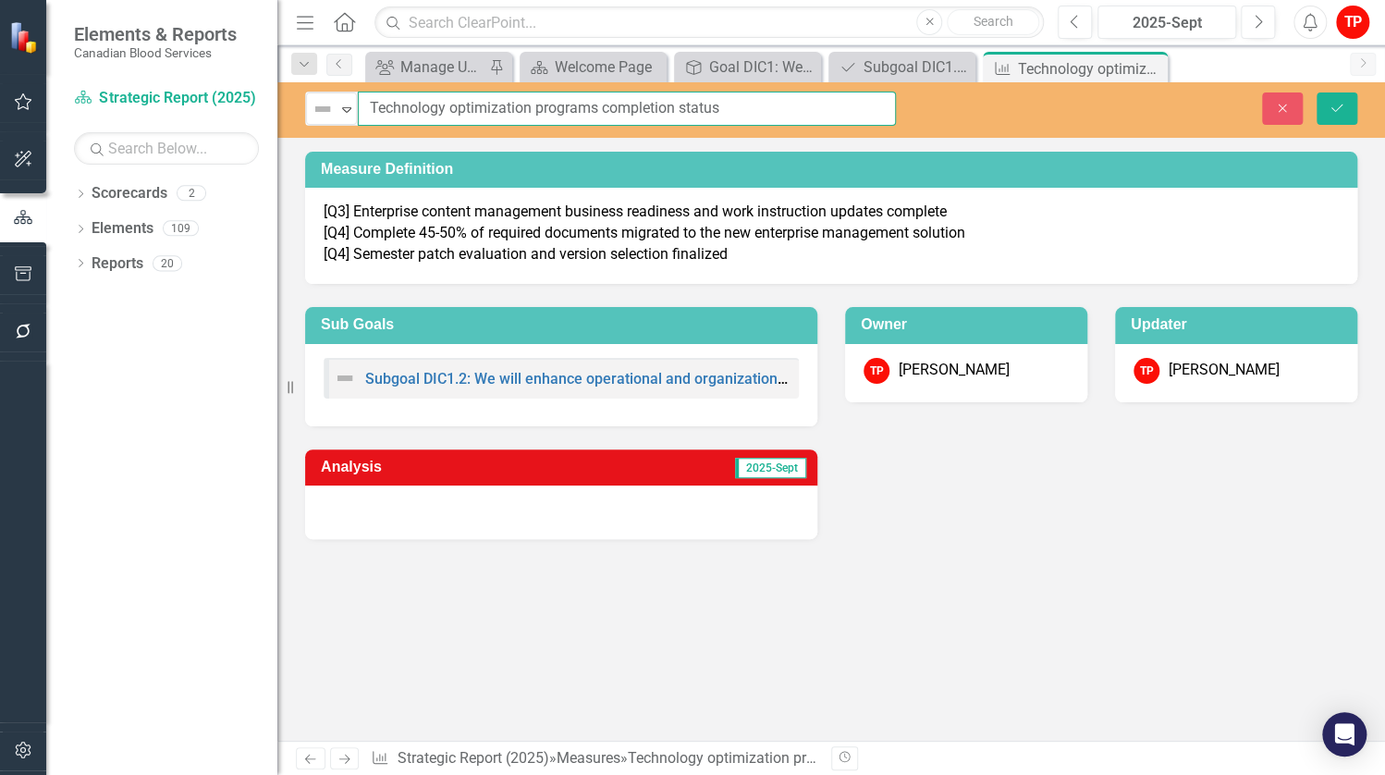
click at [363, 111] on input "Technology optimization programs completion status" at bounding box center [627, 109] width 538 height 34
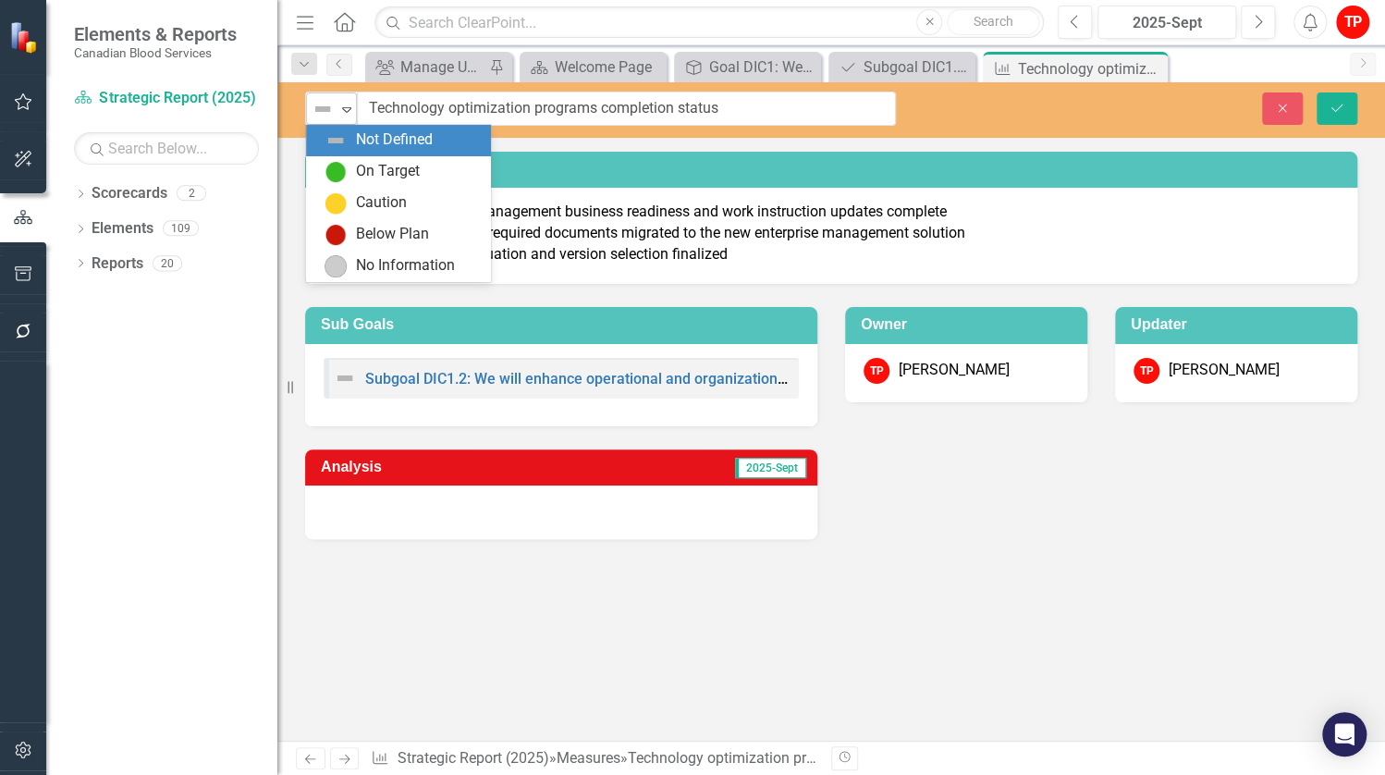
click at [350, 121] on div "Expand" at bounding box center [347, 108] width 18 height 31
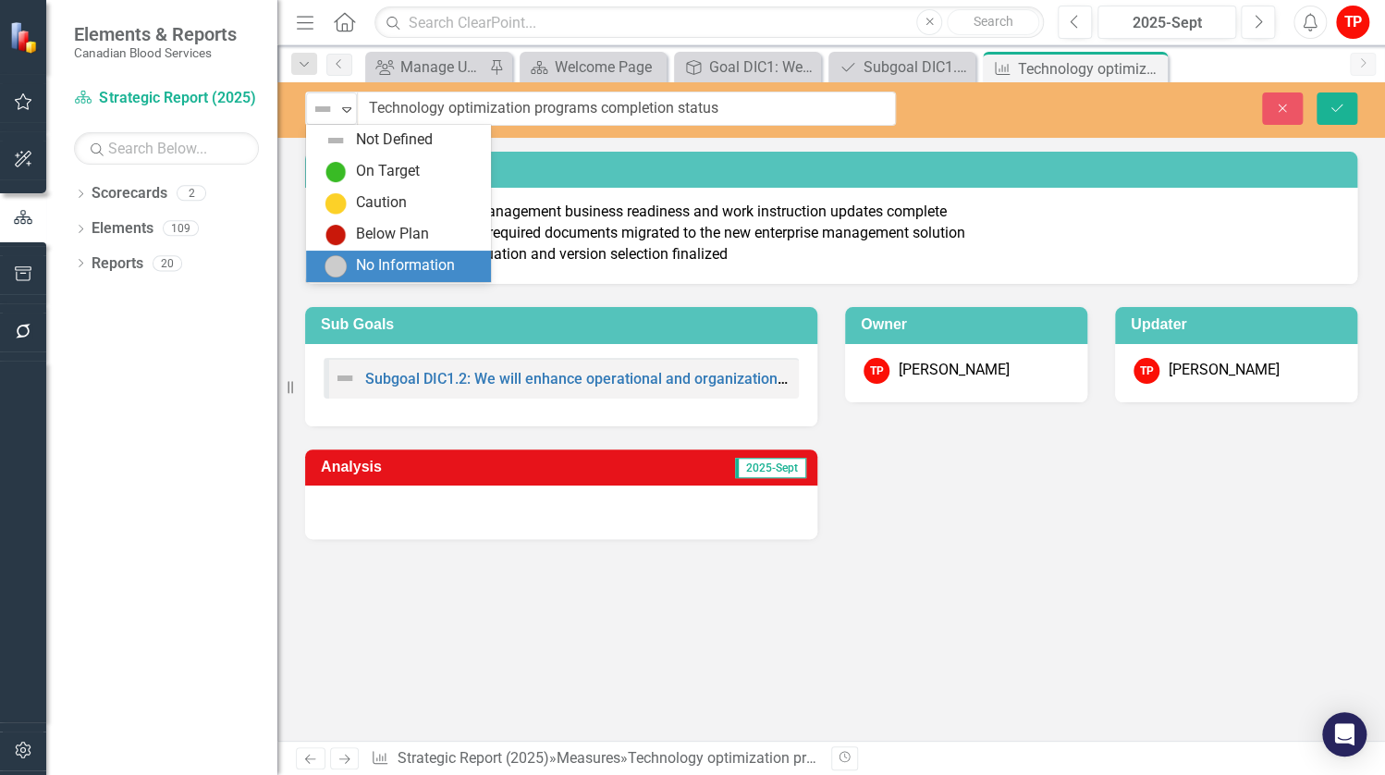
click at [345, 256] on img at bounding box center [336, 266] width 22 height 22
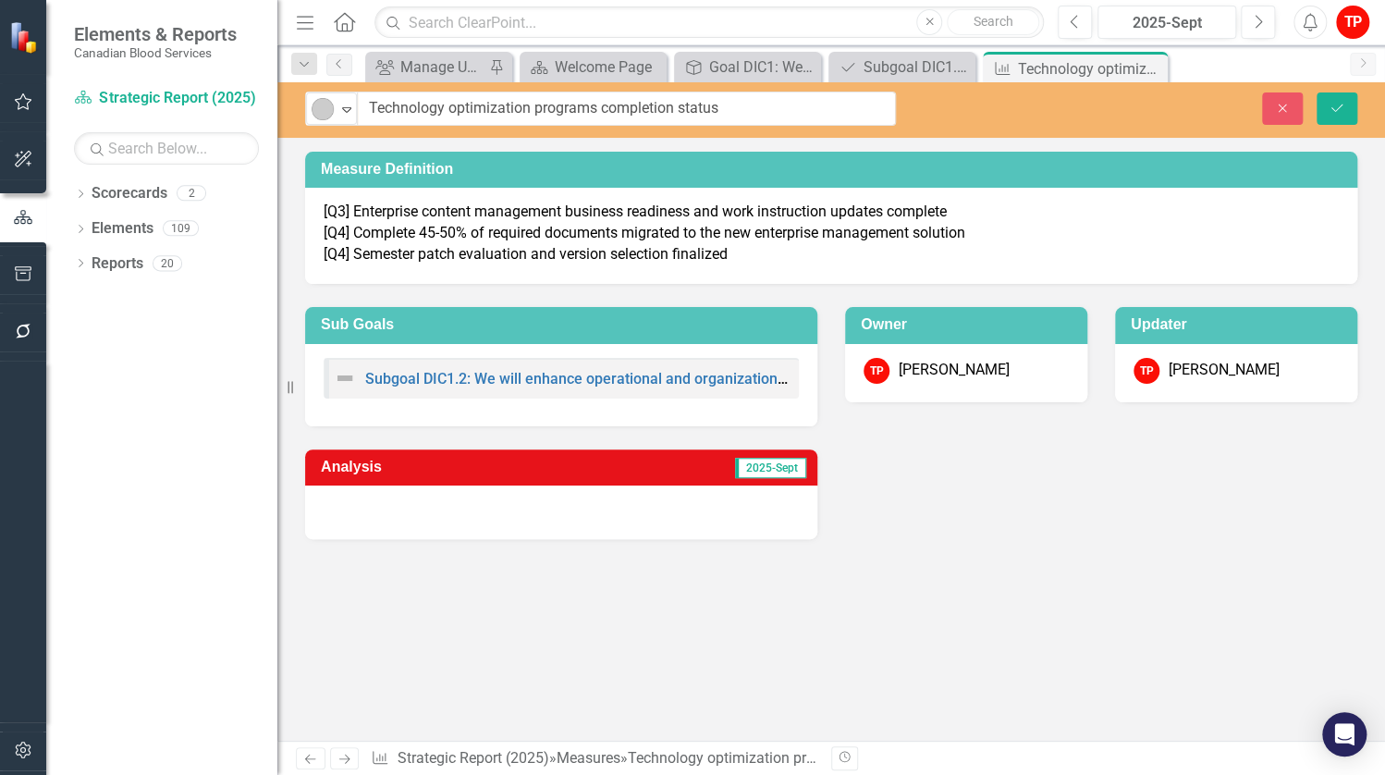
click at [925, 582] on div "Measure Definition [Q3] Enterprise content management business readiness and wo…" at bounding box center [831, 446] width 1108 height 589
click at [1333, 104] on icon "Save" at bounding box center [1337, 108] width 17 height 13
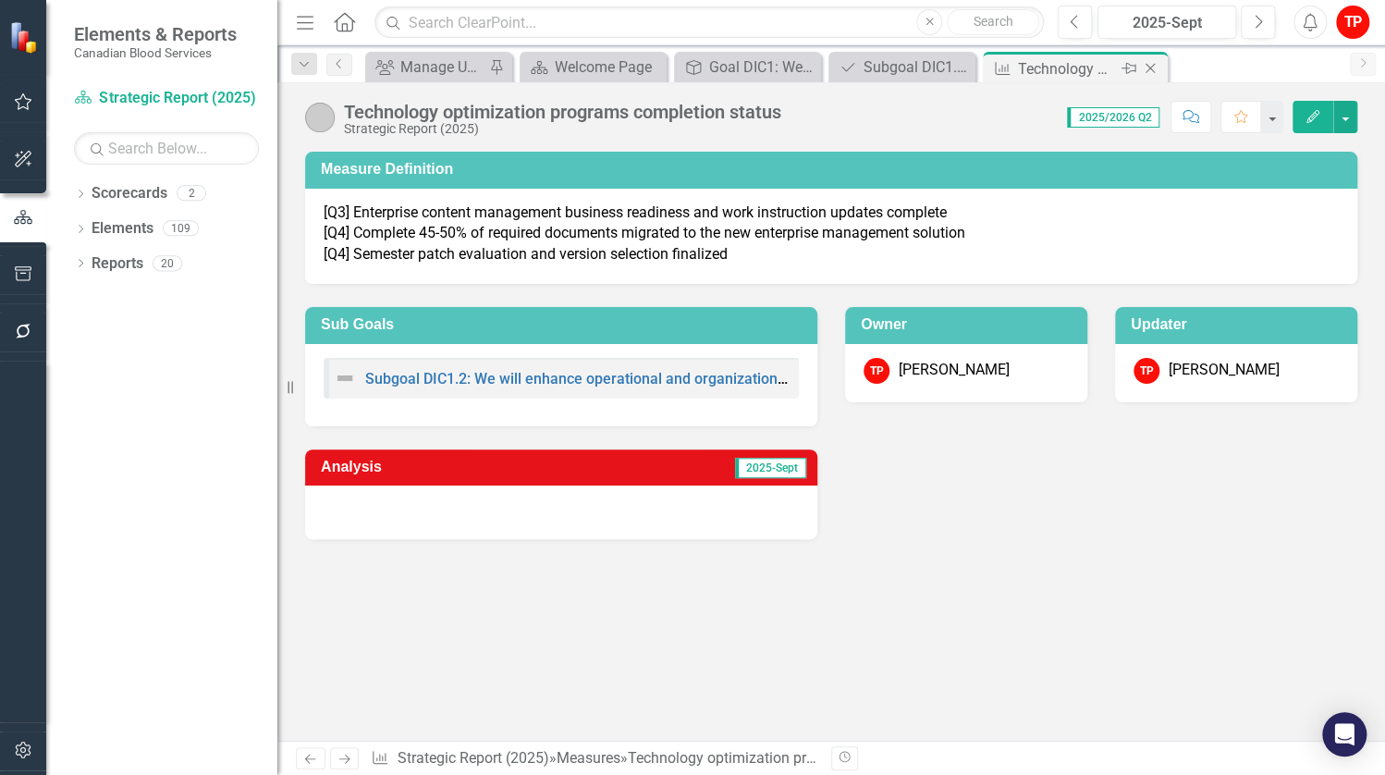
click at [1151, 73] on icon "Close" at bounding box center [1150, 68] width 18 height 15
